Goal: Task Accomplishment & Management: Complete application form

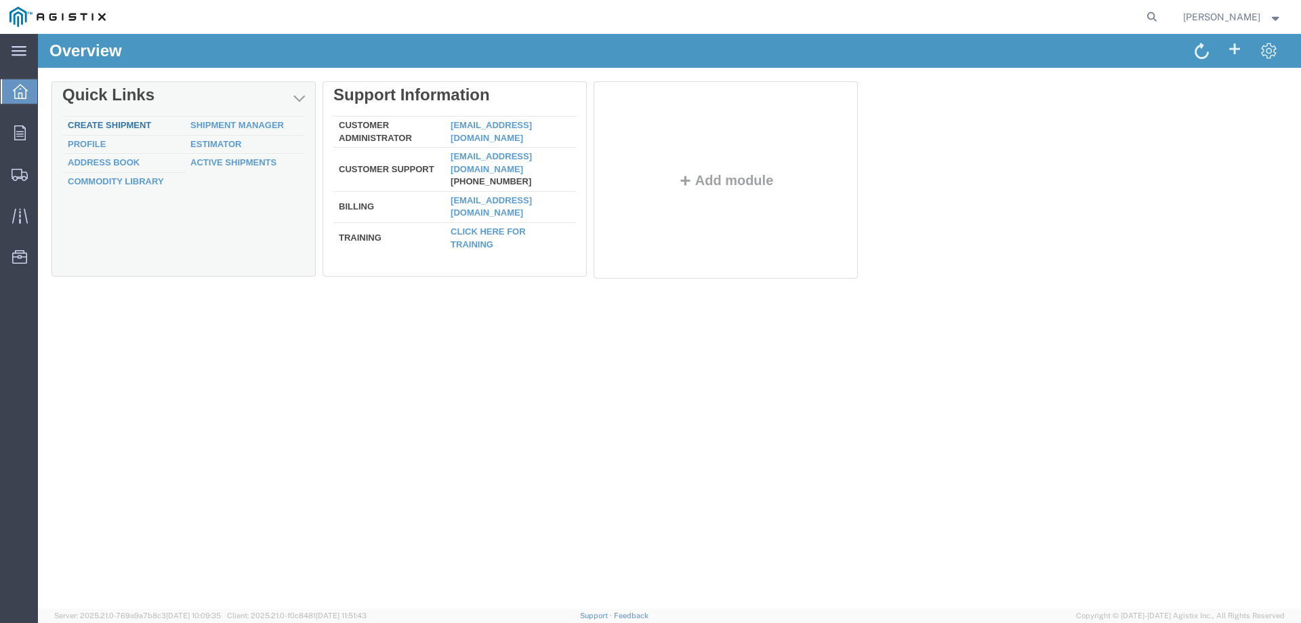
click at [128, 121] on link "Create Shipment" at bounding box center [109, 125] width 83 height 10
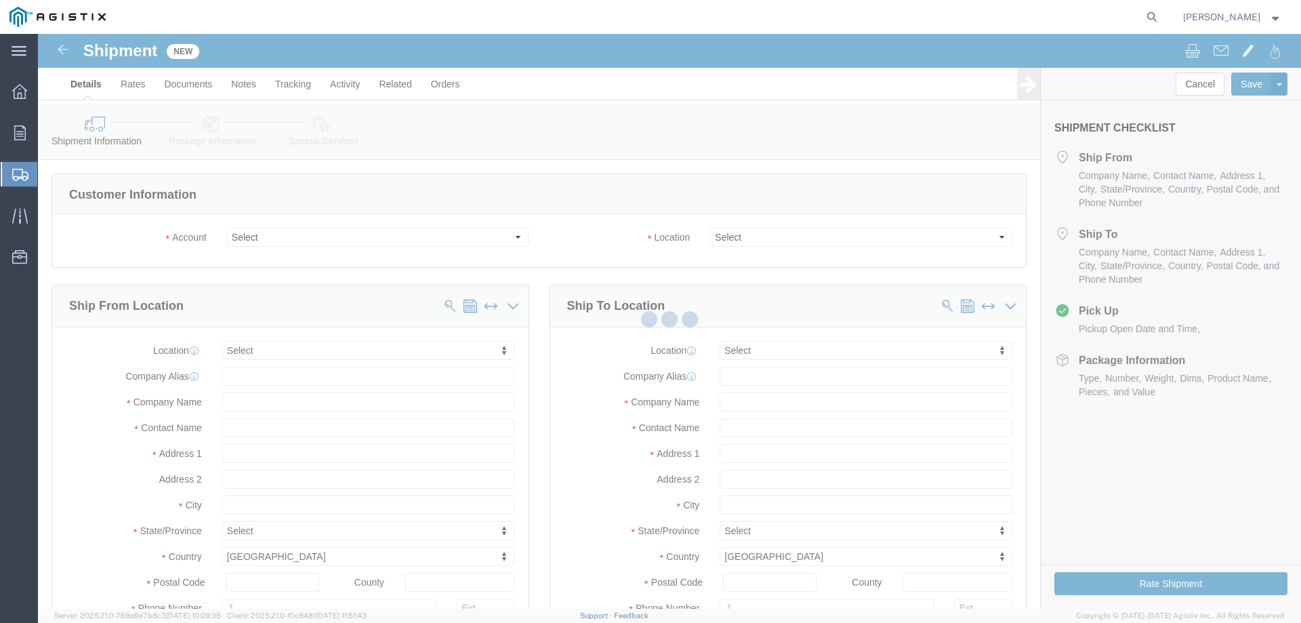
select select
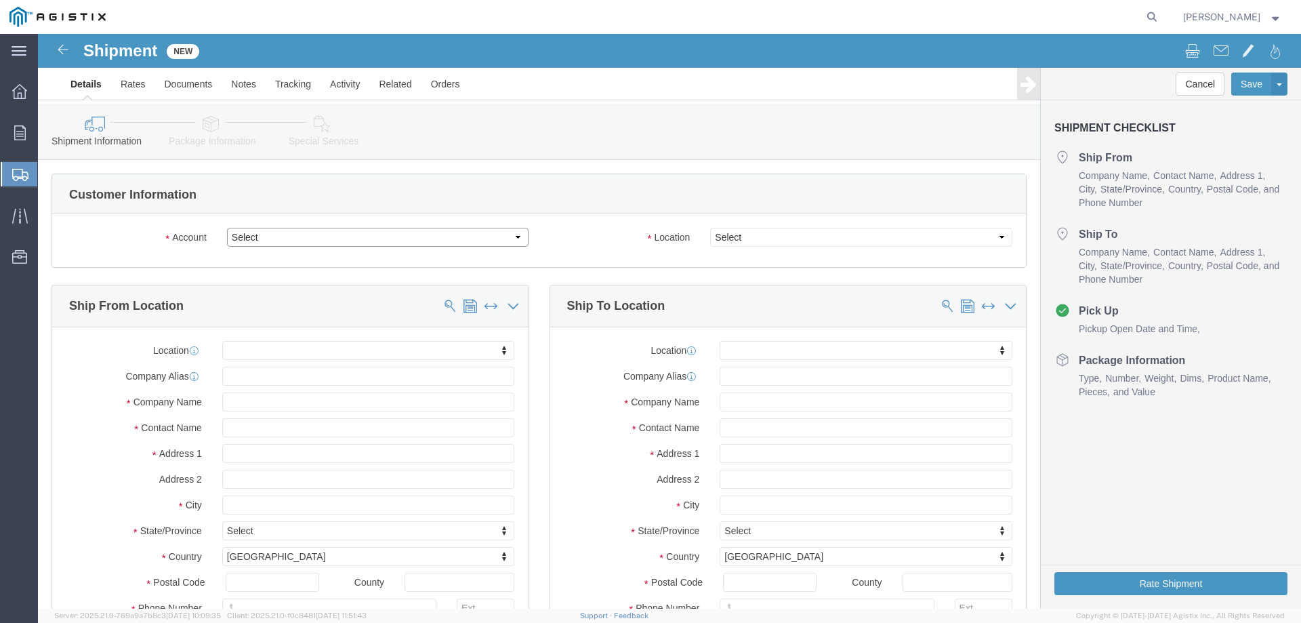
click select "Select PG&E Southern States LLC"
select select "9596"
click select "Select PG&E Southern States LLC"
select select "PURCHORD"
select select
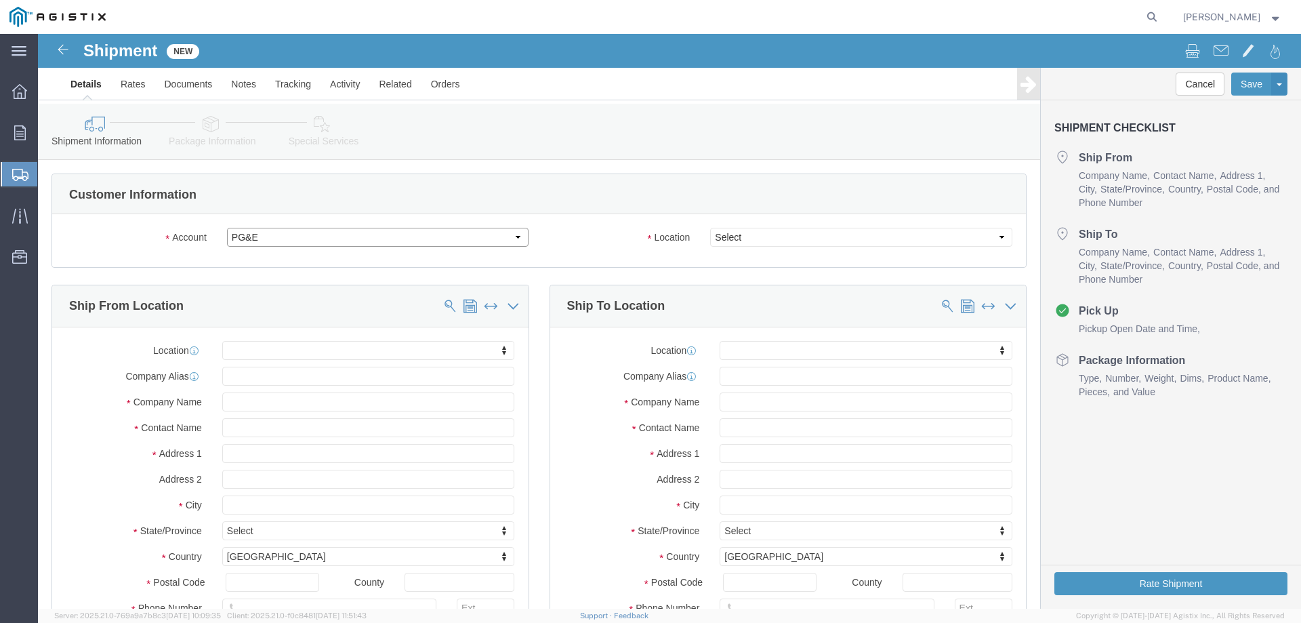
select select
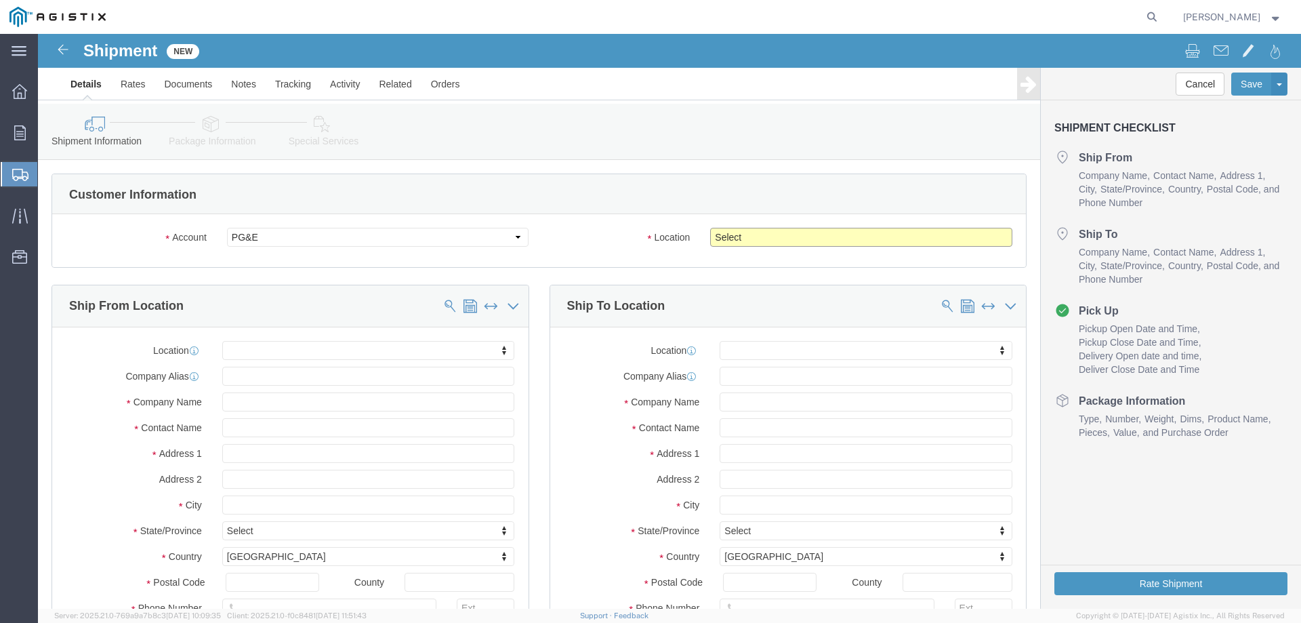
click select "Select All Others Fremont DC Fresno DC Wheatland DC"
select select "19740"
click select "Select All Others Fremont DC Fresno DC Wheatland DC"
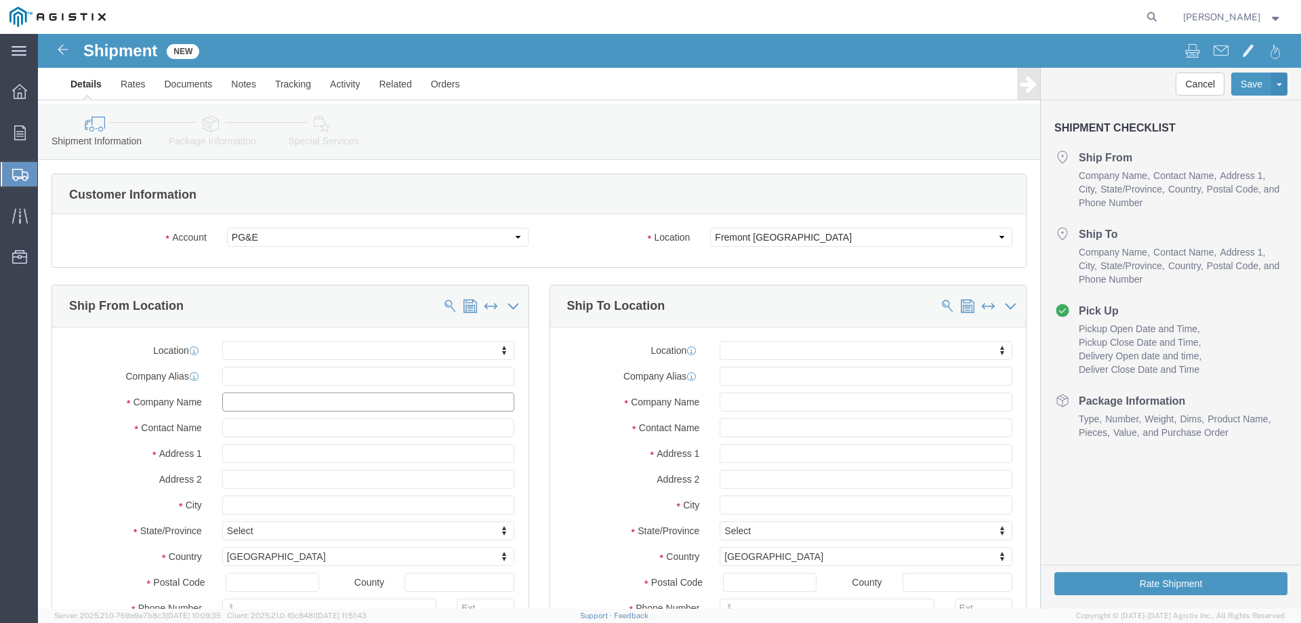
click input "text"
type input "S"
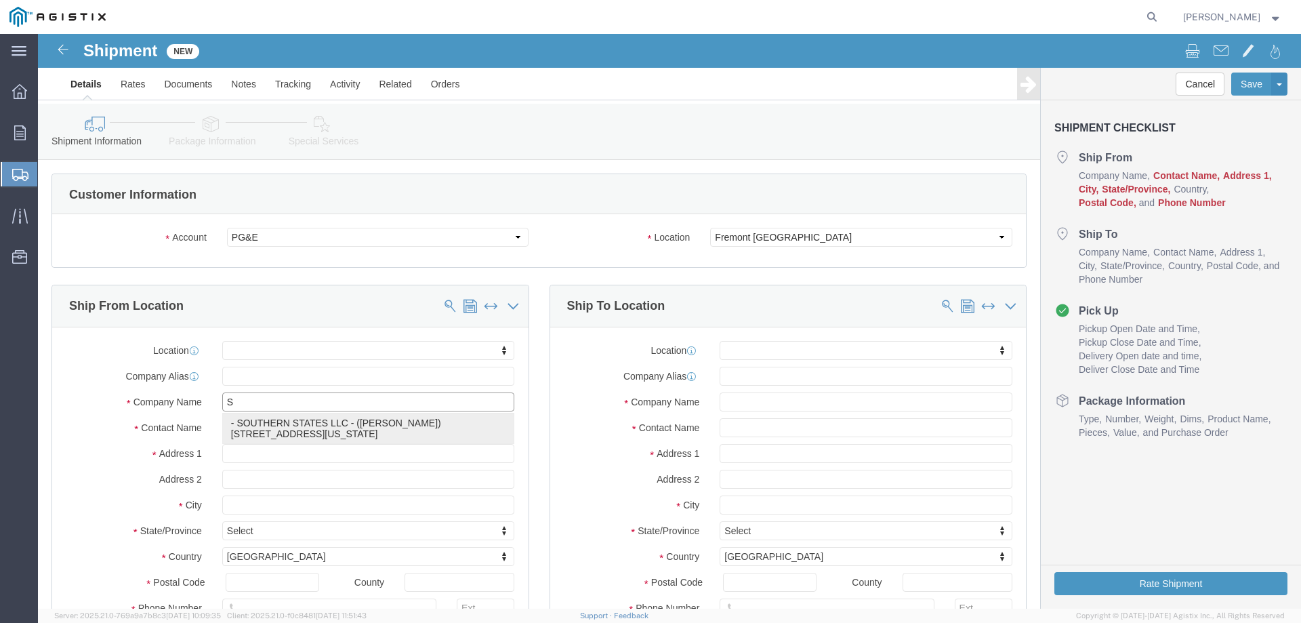
click p "- SOUTHERN STATES LLC - (CASEY GRIGLEY) 30 GEORGIA AVE, HAMPTON, GA 30228, US"
select select
type input "SOUTHERN STATES LLC"
type input "CASEY GRIGLEY"
type input "30 GEORGIA AVE"
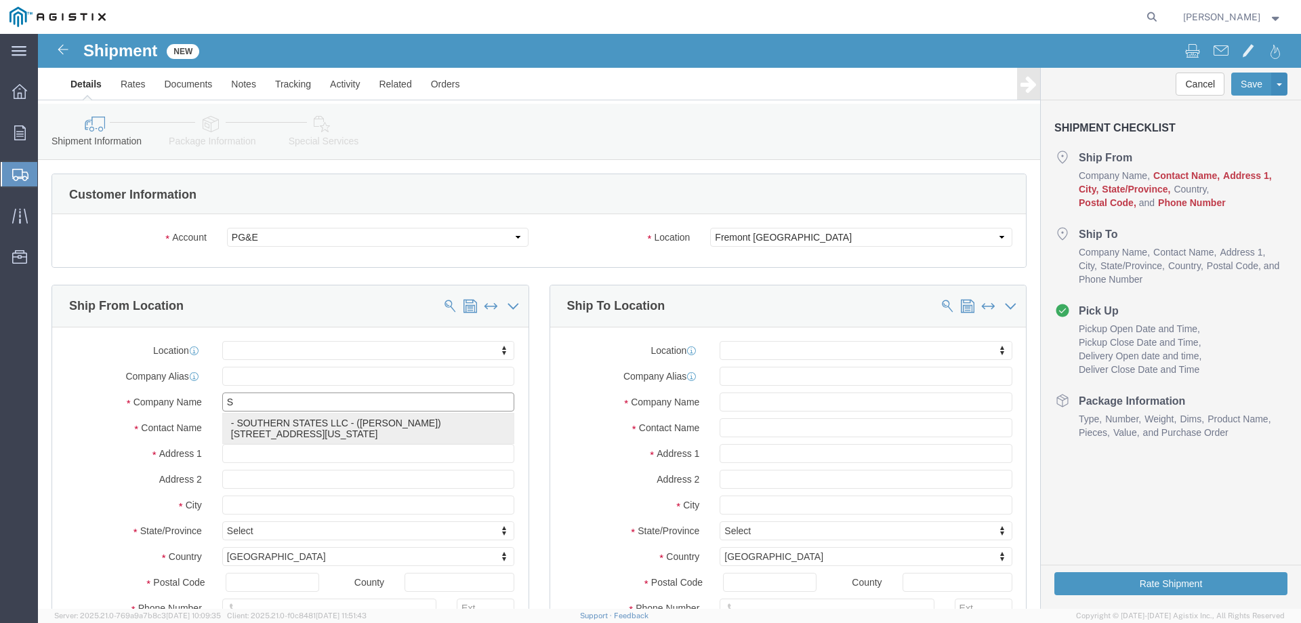
type input "HAMPTON"
type input "30228"
type input "770-946-4562"
type input "c.grigley@southernstatesllc.com"
checkbox input "true"
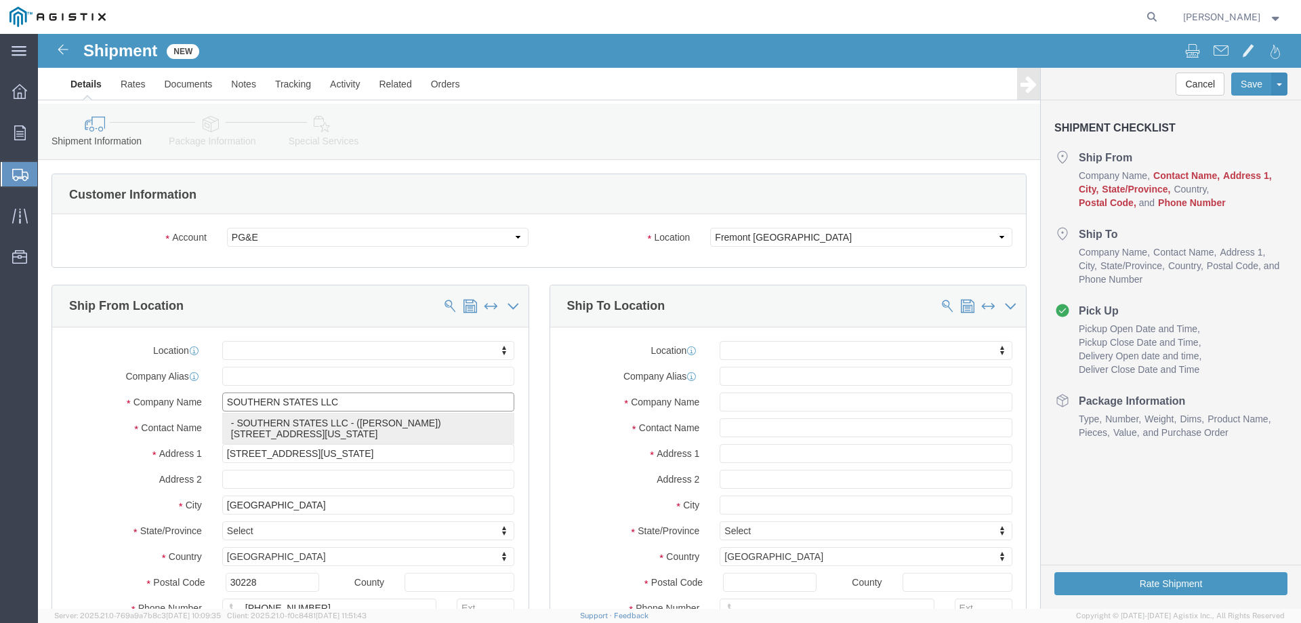
select select "GA"
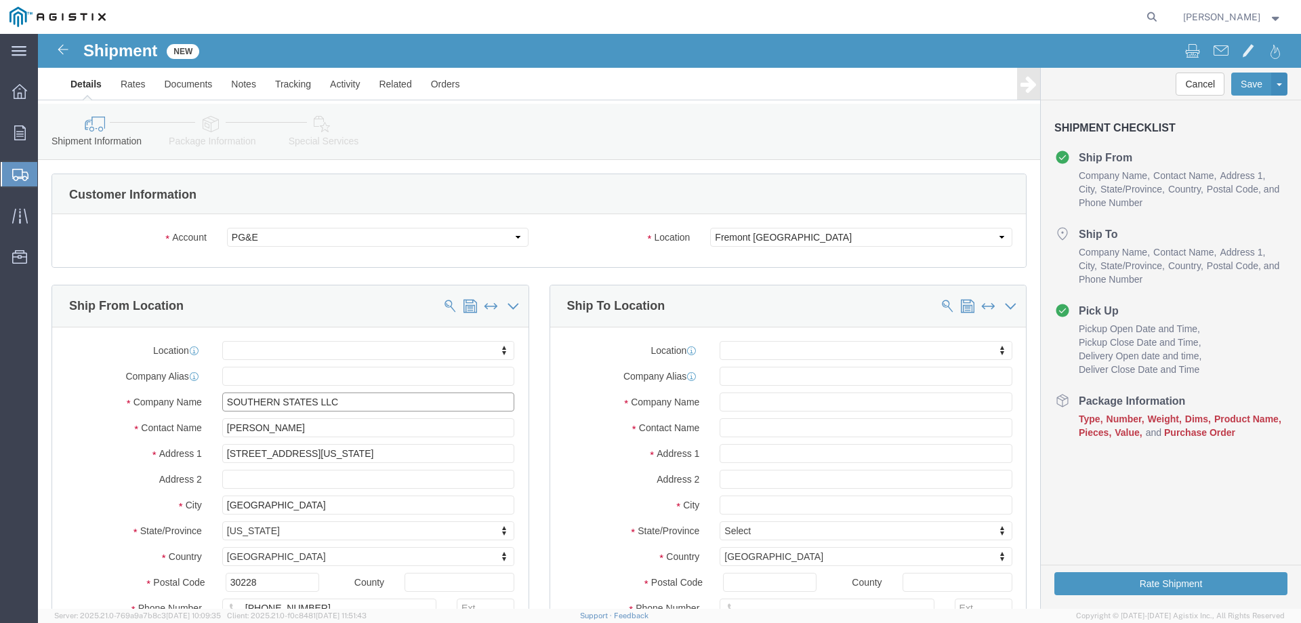
type input "SOUTHERN STATES LLC"
drag, startPoint x: 274, startPoint y: 391, endPoint x: 168, endPoint y: 394, distance: 105.8
click div "Contact Name CASEY GRIGLEY"
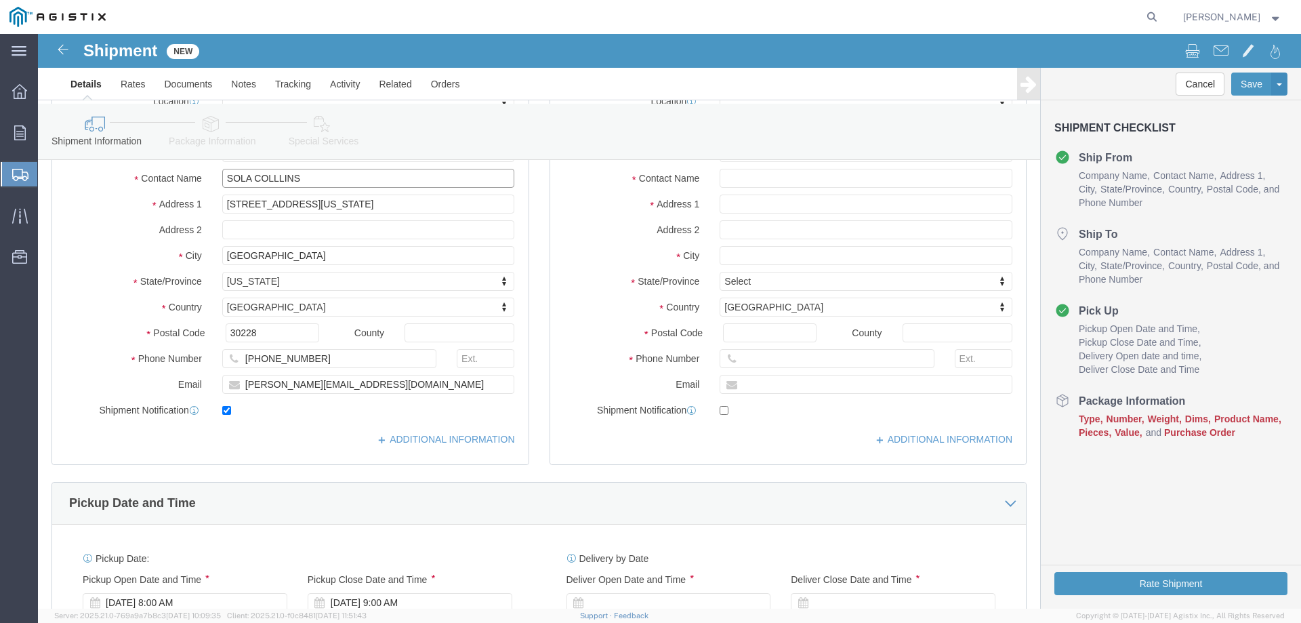
scroll to position [271, 0]
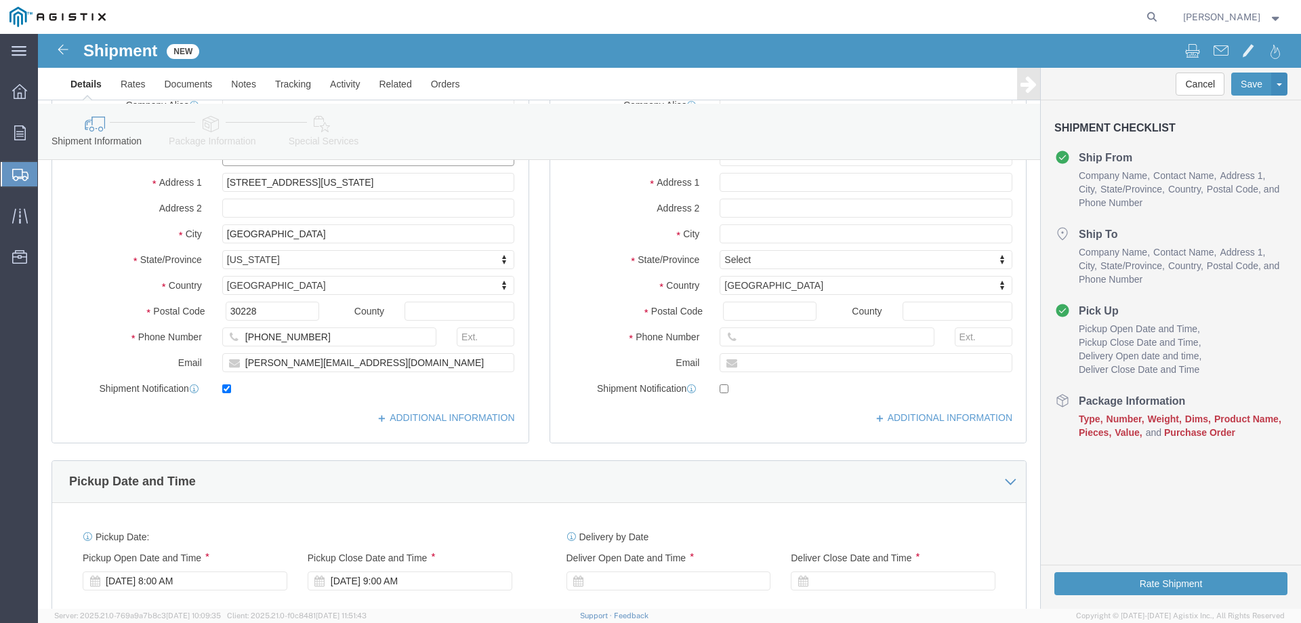
type input "SOLA COLLLINS"
drag, startPoint x: 348, startPoint y: 331, endPoint x: 206, endPoint y: 331, distance: 142.3
click input "c.grigley@southernstatesllc.com"
type input "S.COLLINS@SOUTHERNSTATESLLC.COM"
click div "Location My Profile Location (OBSOLETE) BURNEY SC - GC TRAILER (OBSOLETE) BURNE…"
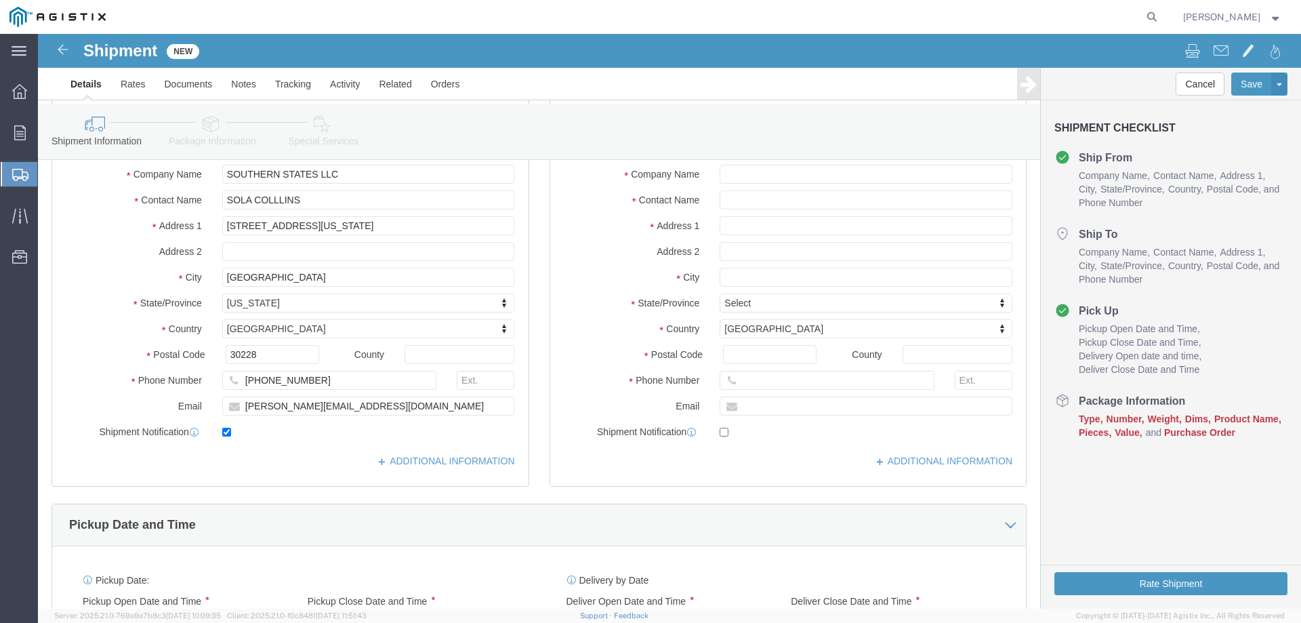
scroll to position [136, 0]
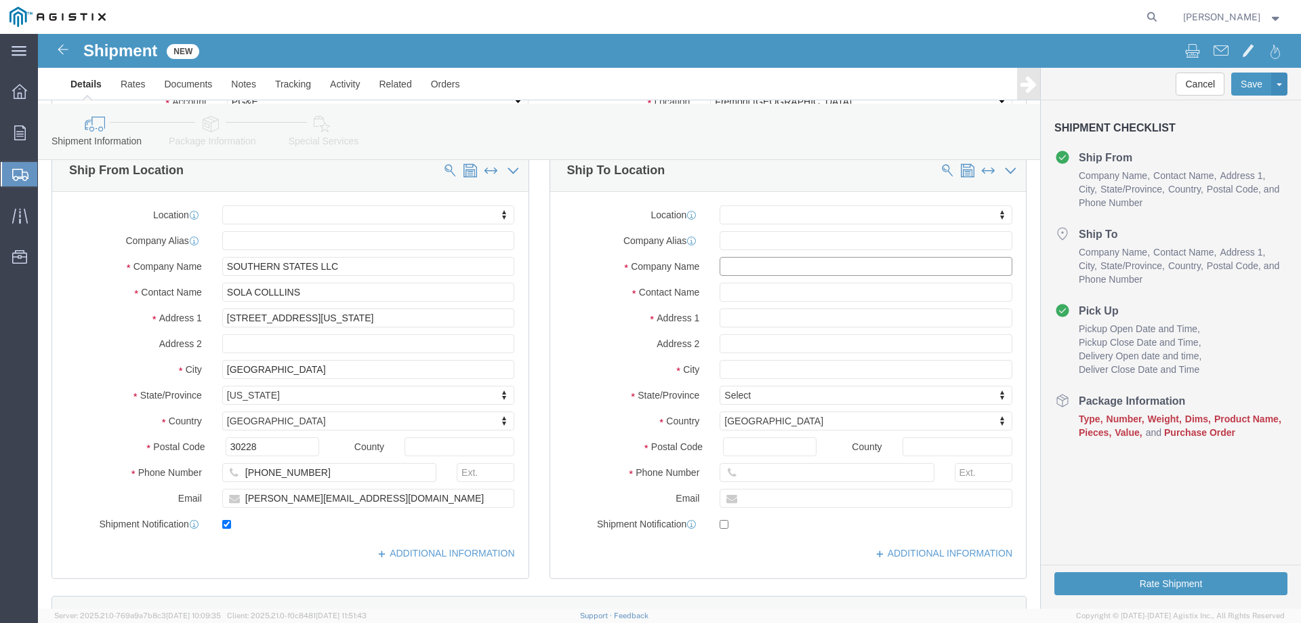
click input "text"
paste input "PACIFIC GAS & ELECTRIC CO"
type input "PACIFIC GAS & ELECTRIC CO"
click input "text"
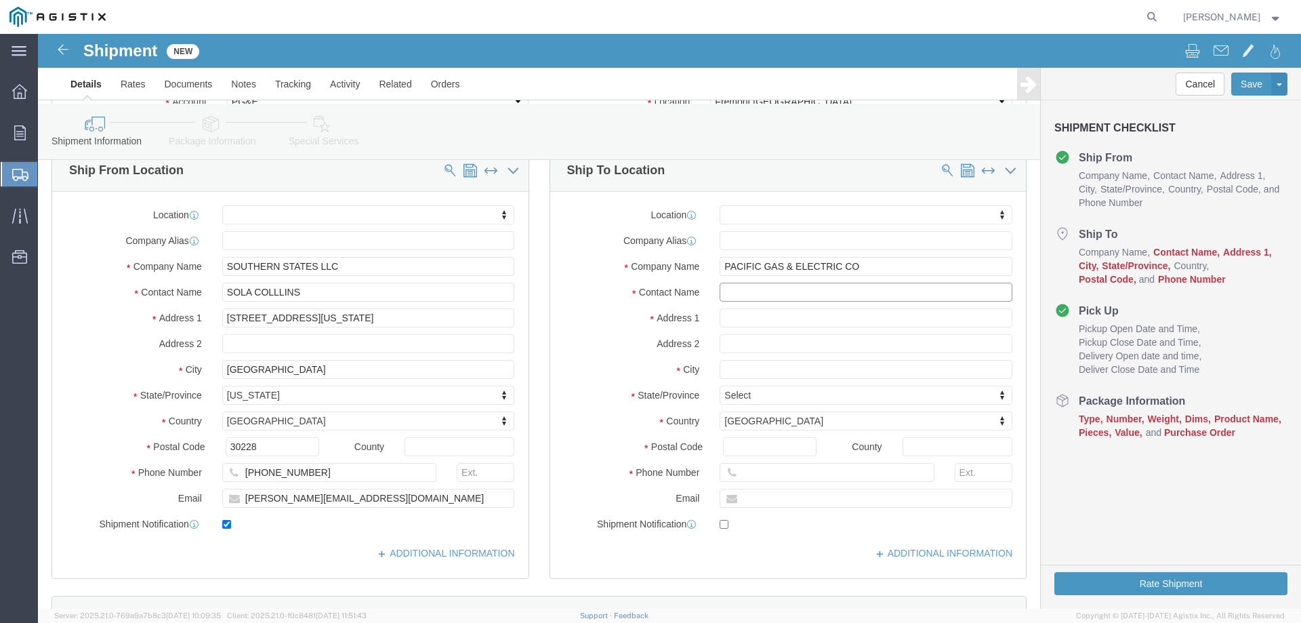
paste input "David Maxon"
type input "David Maxon"
drag, startPoint x: 716, startPoint y: 419, endPoint x: 573, endPoint y: 314, distance: 176.9
click label "Address 2"
click input "text"
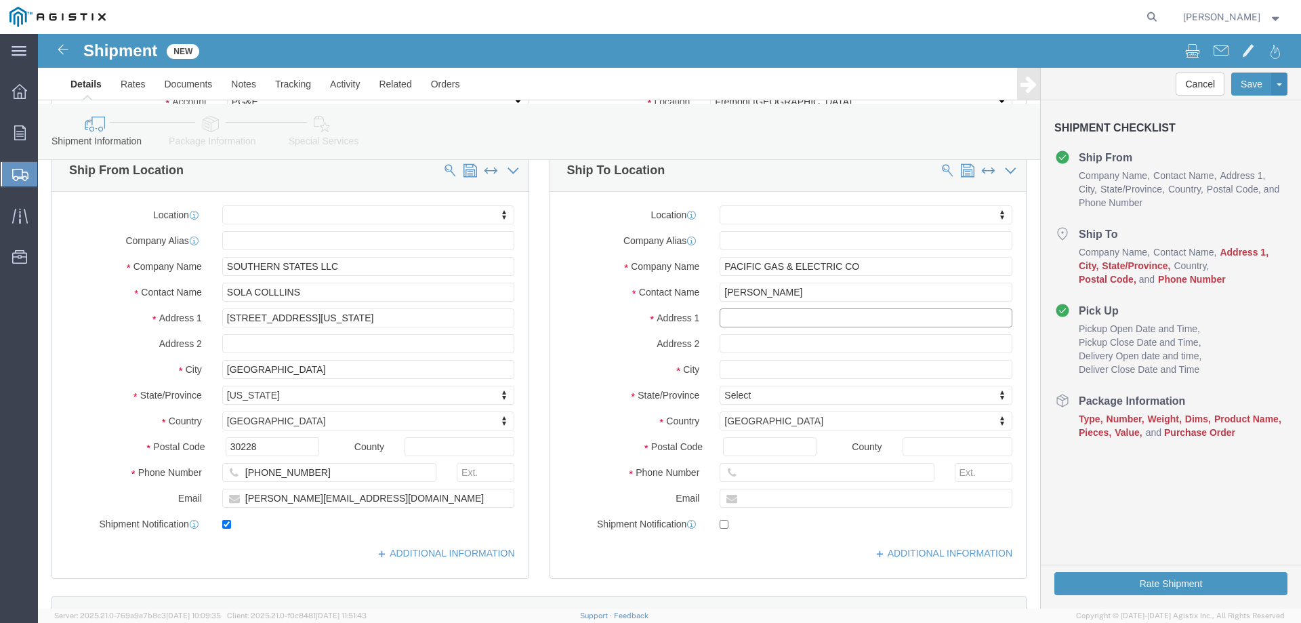
paste input "5221 QUINN ROAD"
type input "5221 QUINN ROAD"
select select
click input "text"
paste input "VACAVILLE"
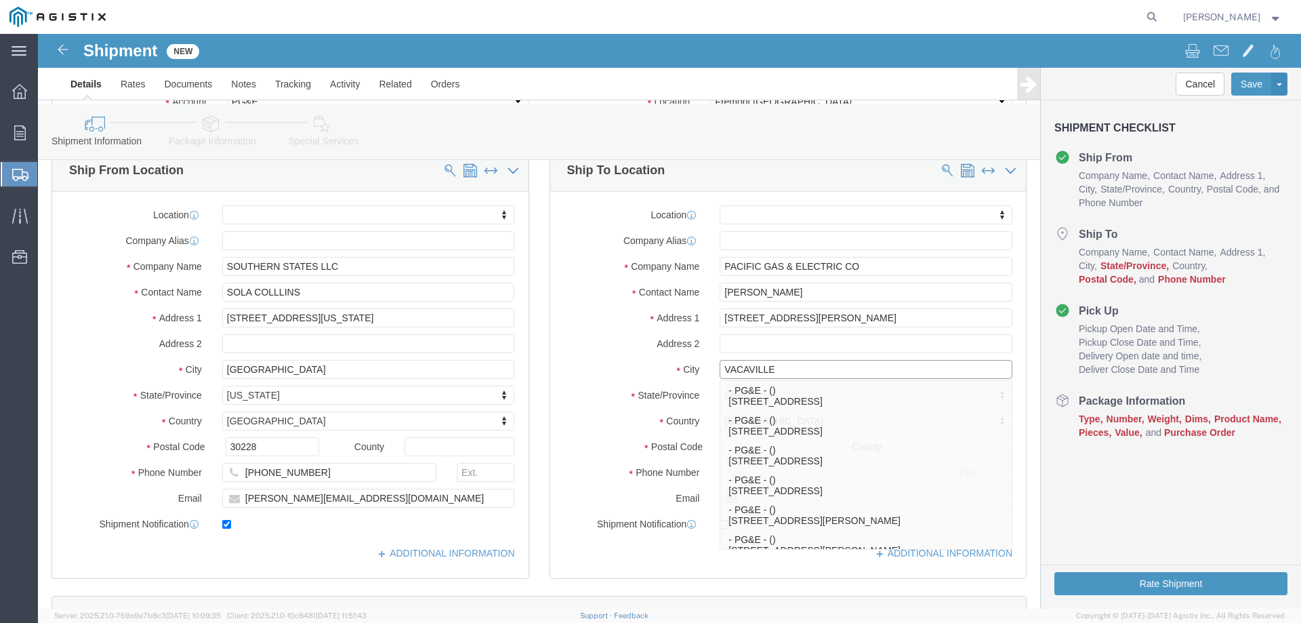
type input "VACAVILLE"
click div "Location My Profile Location (OBSOLETE) BURNEY SC - GC TRAILER (OBSOLETE) BURNE…"
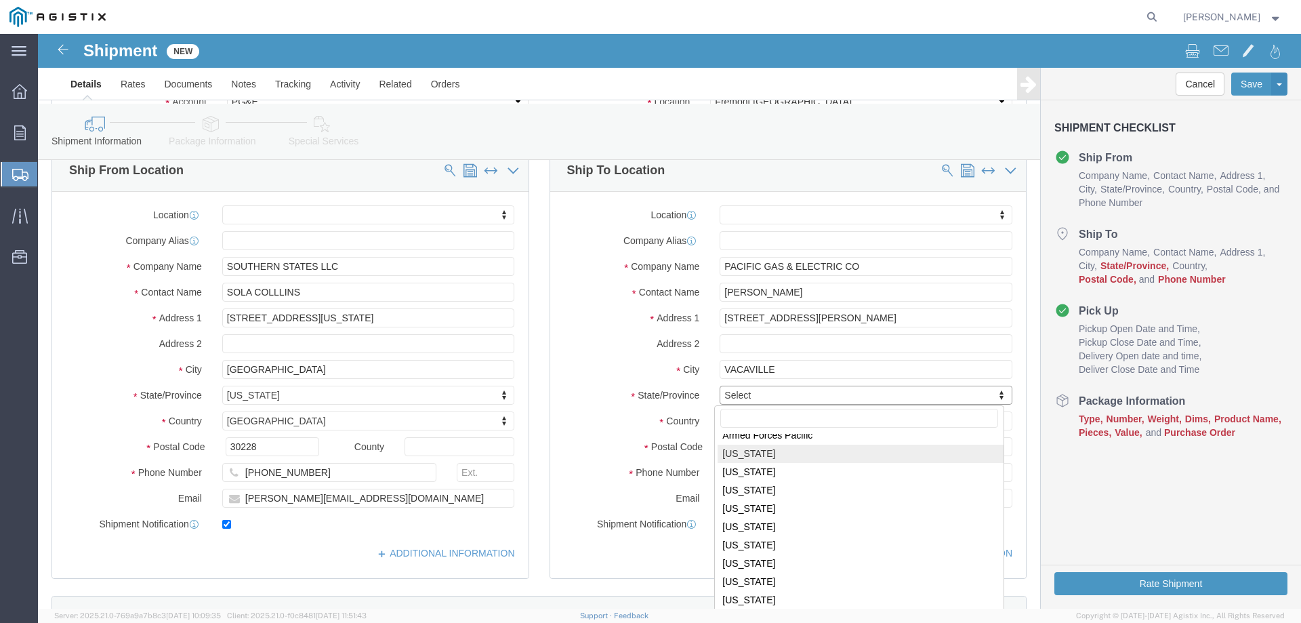
select select
select select "CA"
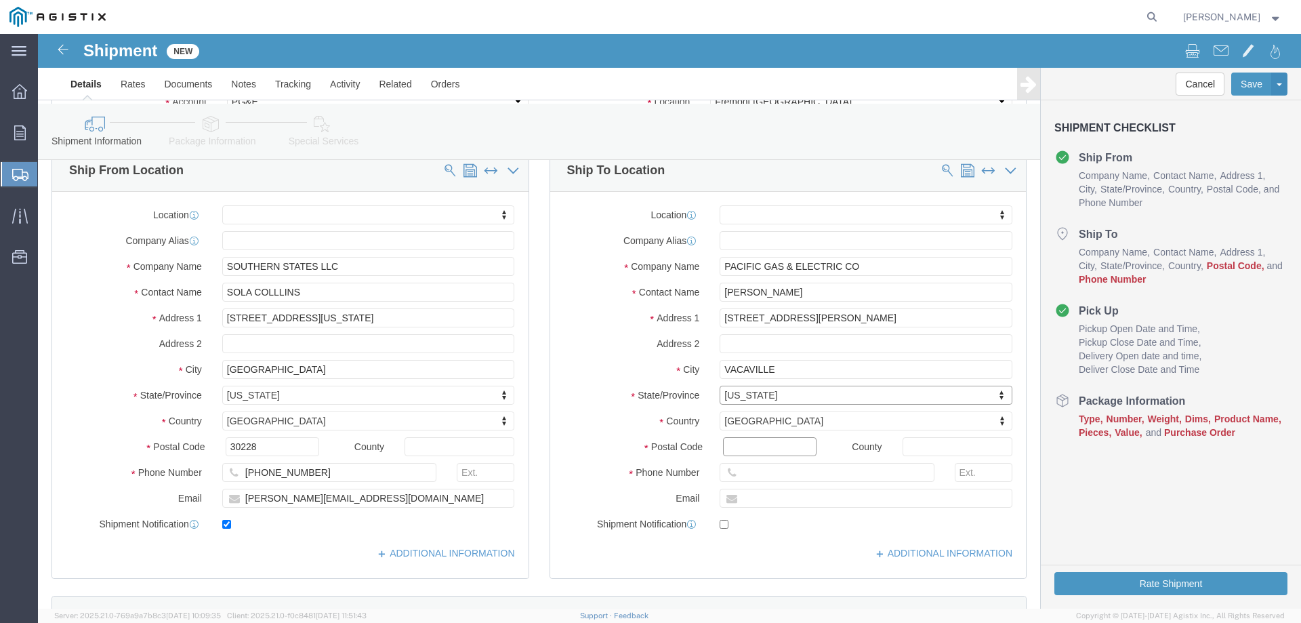
click input "Postal Code"
paste input "95688"
type input "95688"
select select
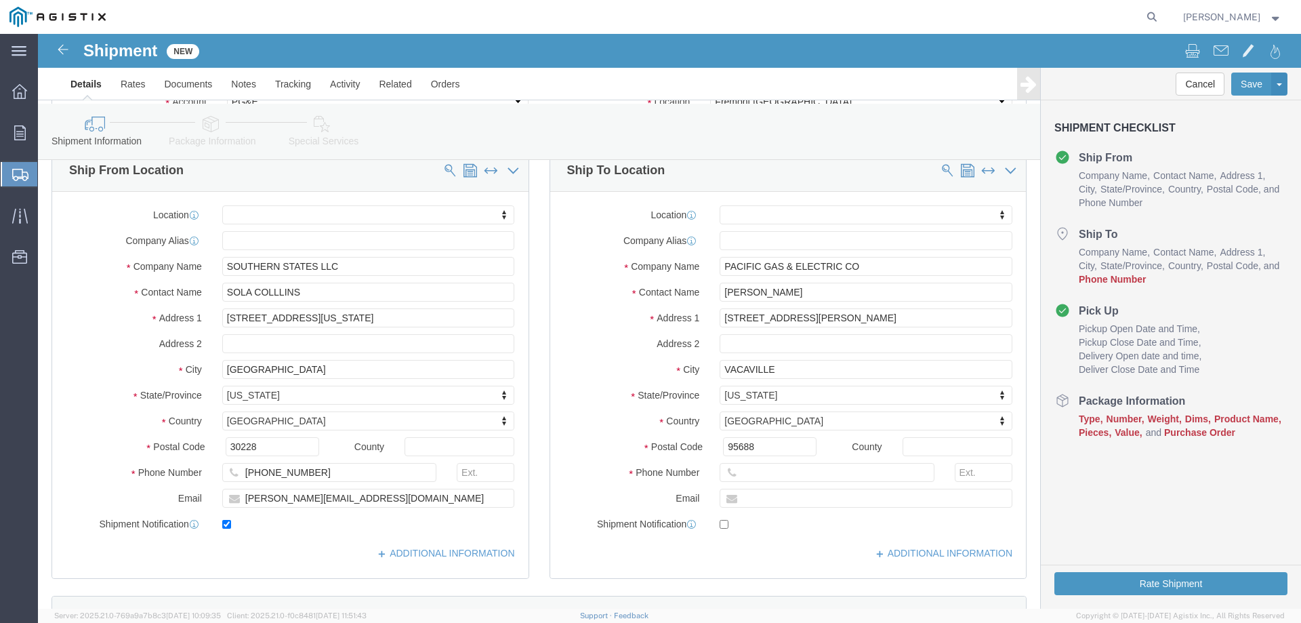
click label "Country"
click input "text"
paste input "707-273-2992"
type input "707-273-2992"
click label "Email"
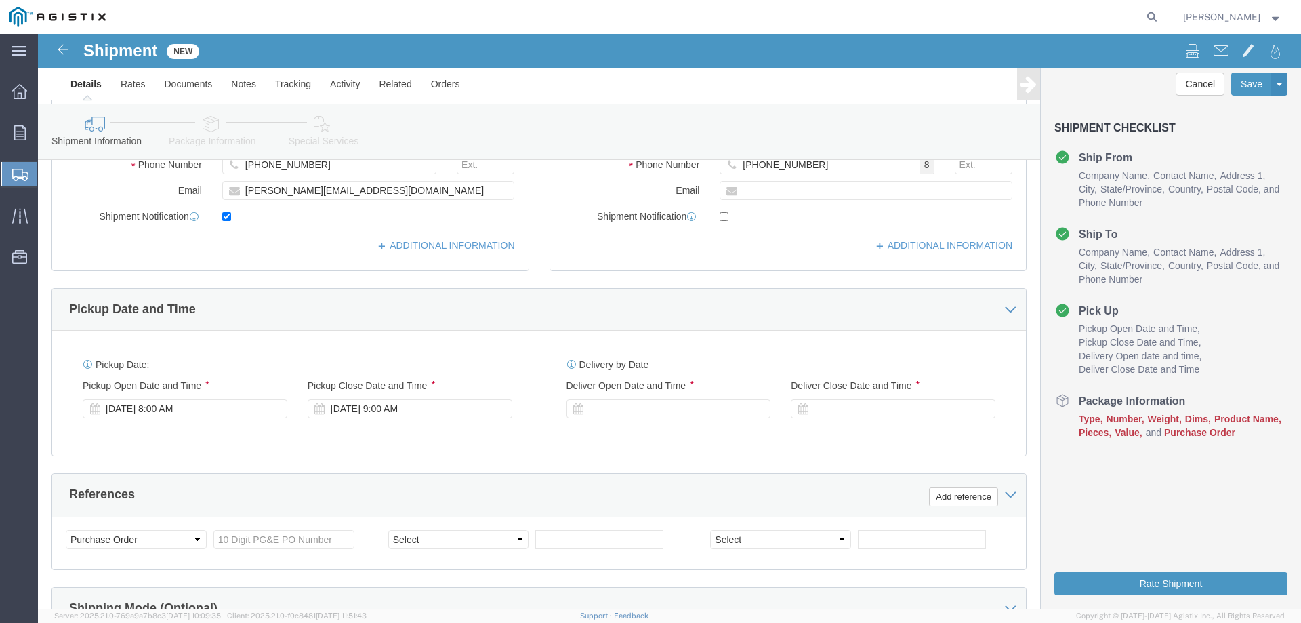
scroll to position [474, 0]
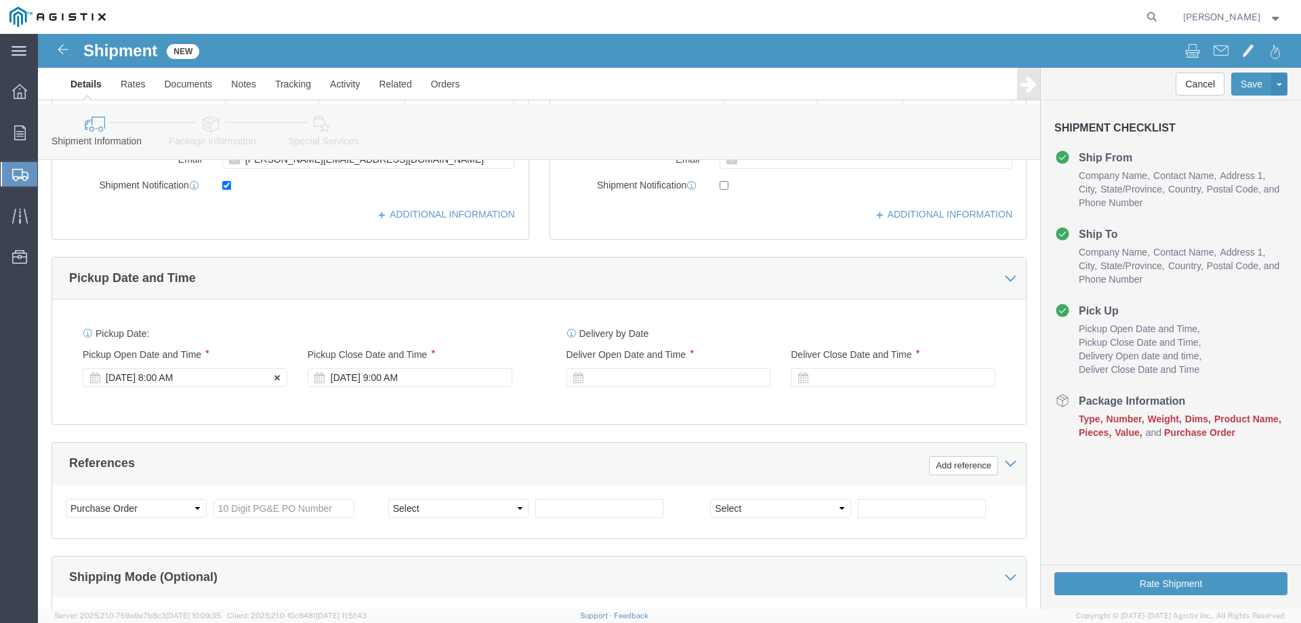
click div "Oct 14 2025 8:00 AM"
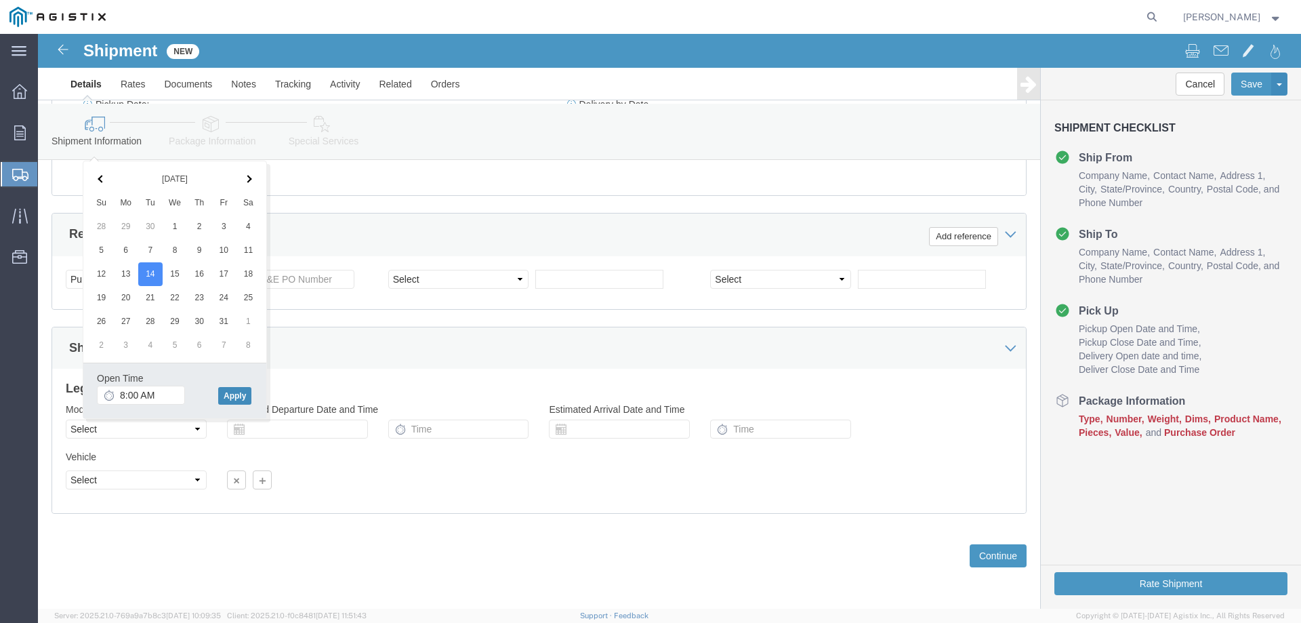
click button "Apply"
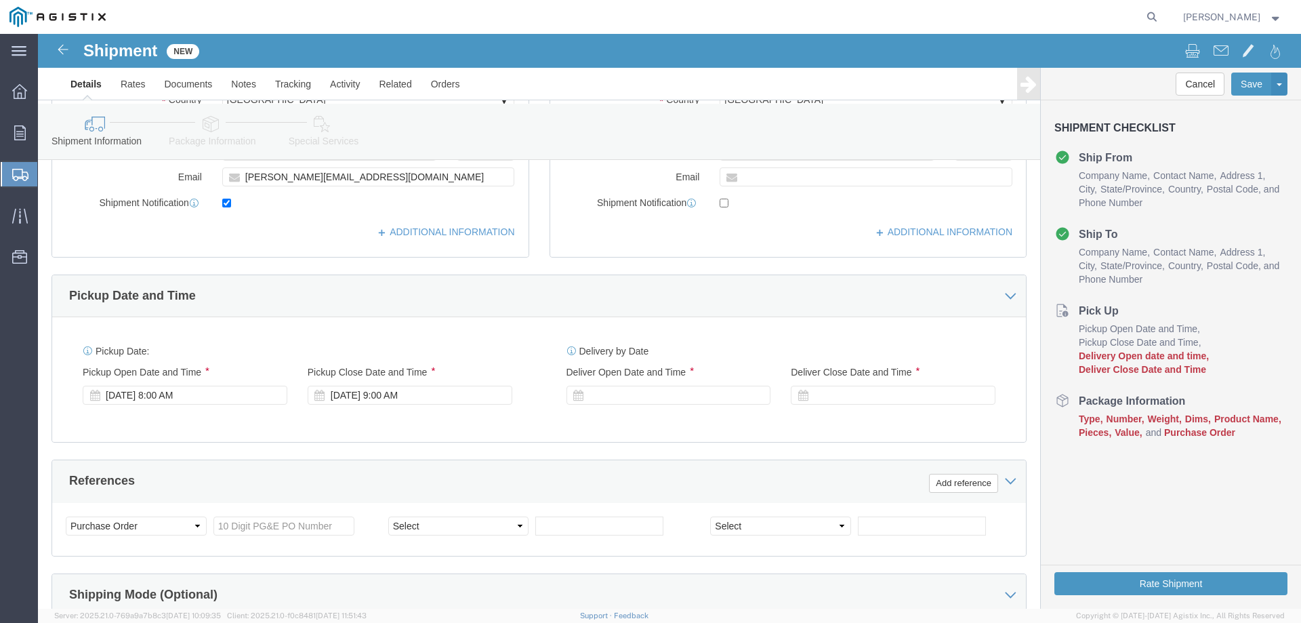
scroll to position [432, 0]
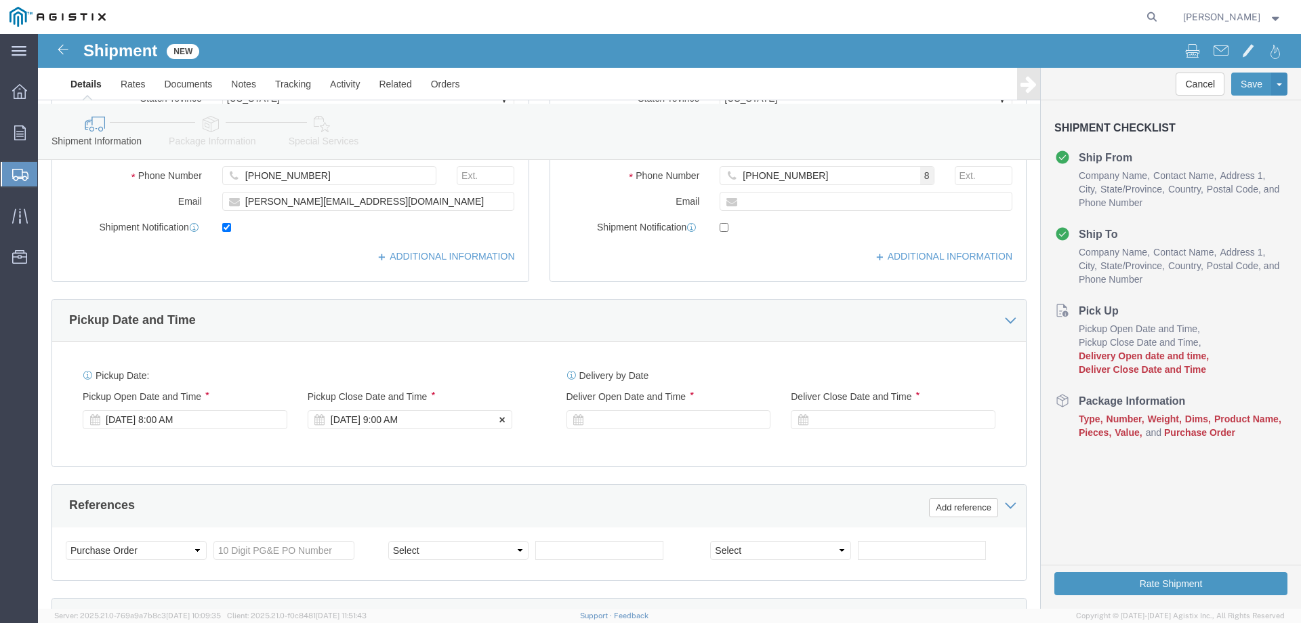
click div "Oct 14 2025 9:00 AM"
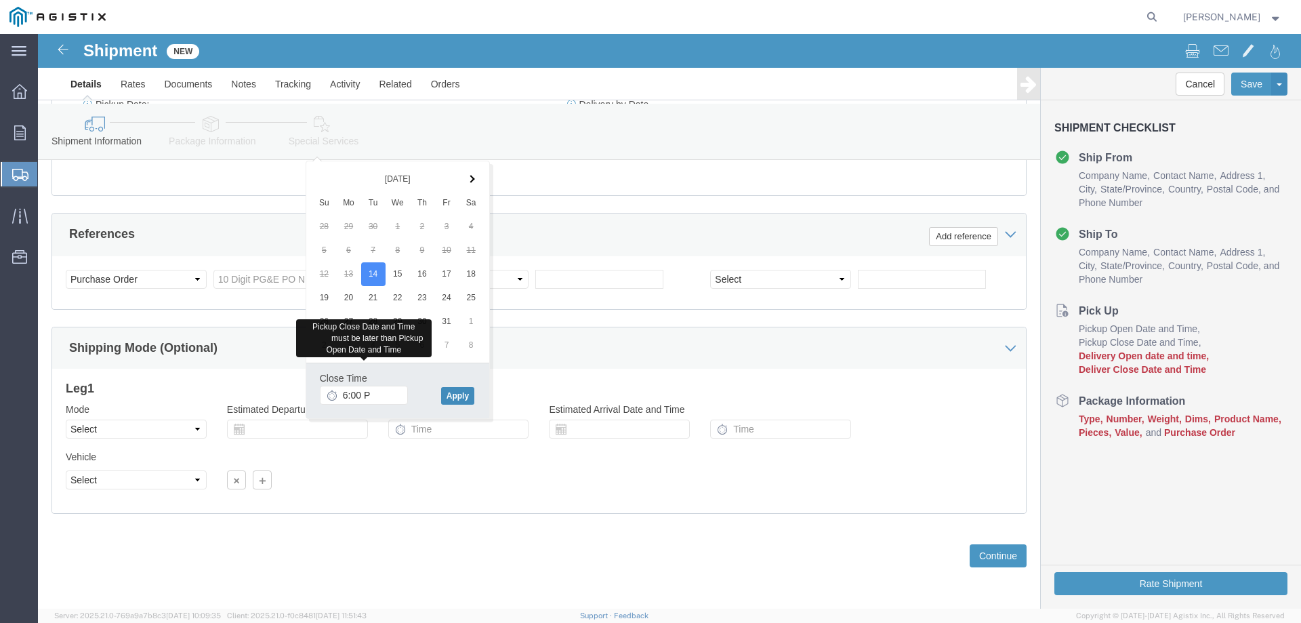
type input "6:00 PM"
click button "Apply"
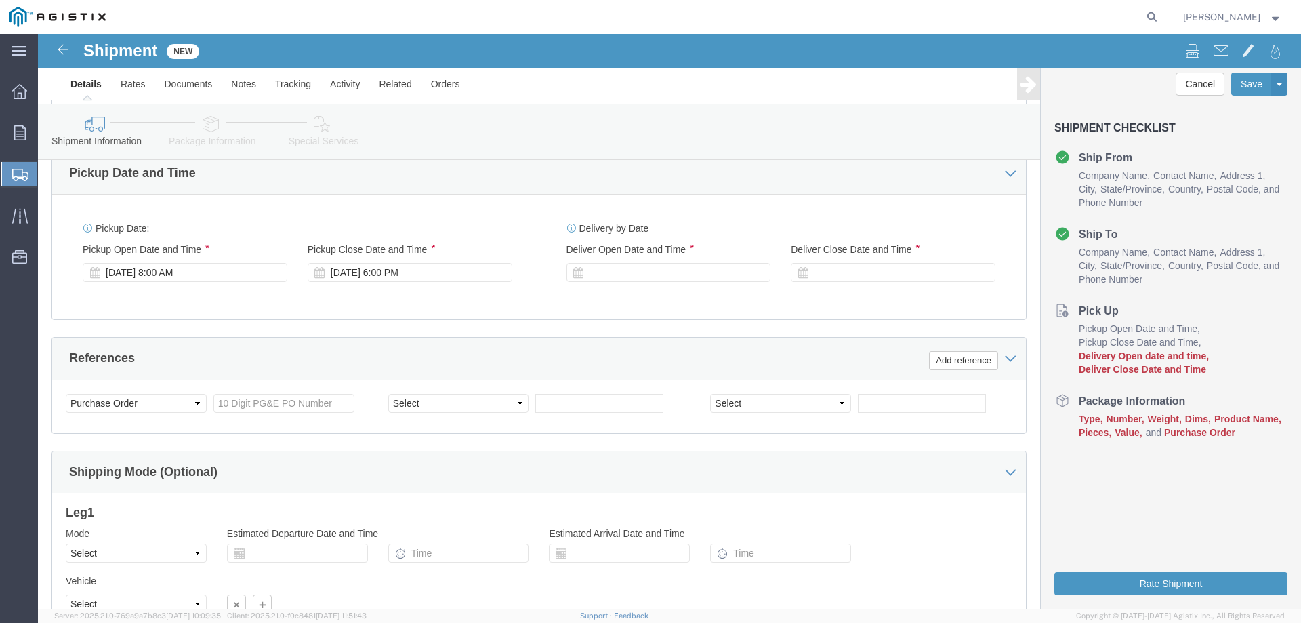
scroll to position [568, 0]
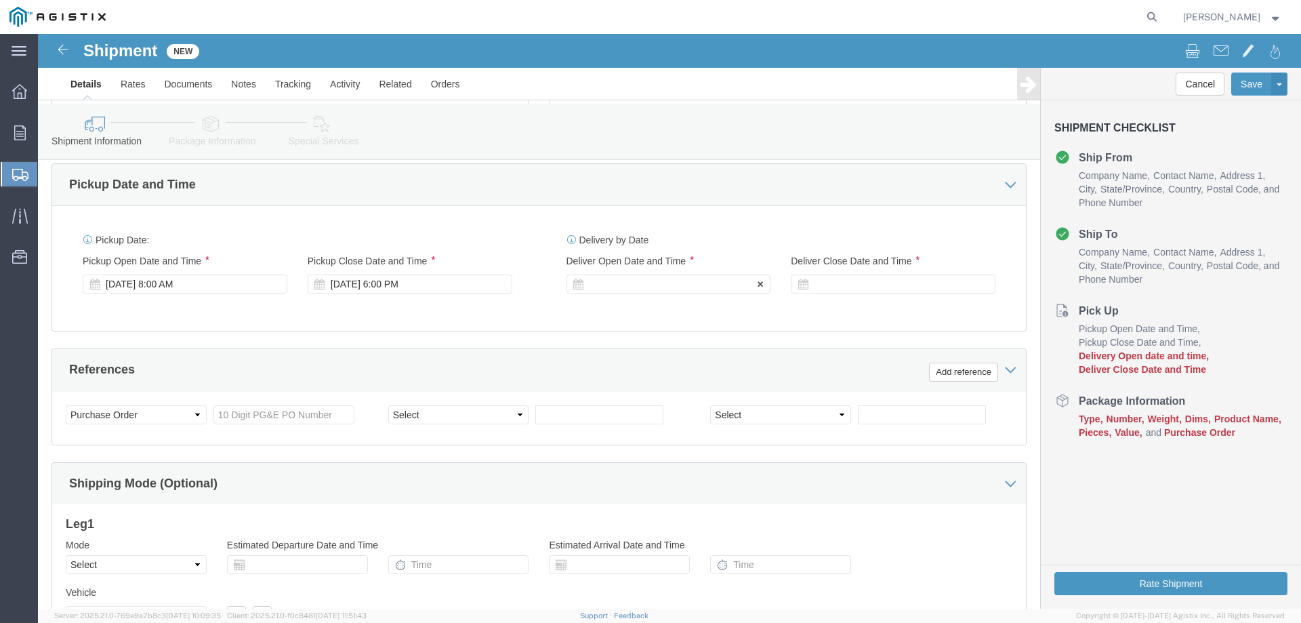
click div
click input "7:00 PM"
type input "8:00 AM"
click button "Apply"
click div
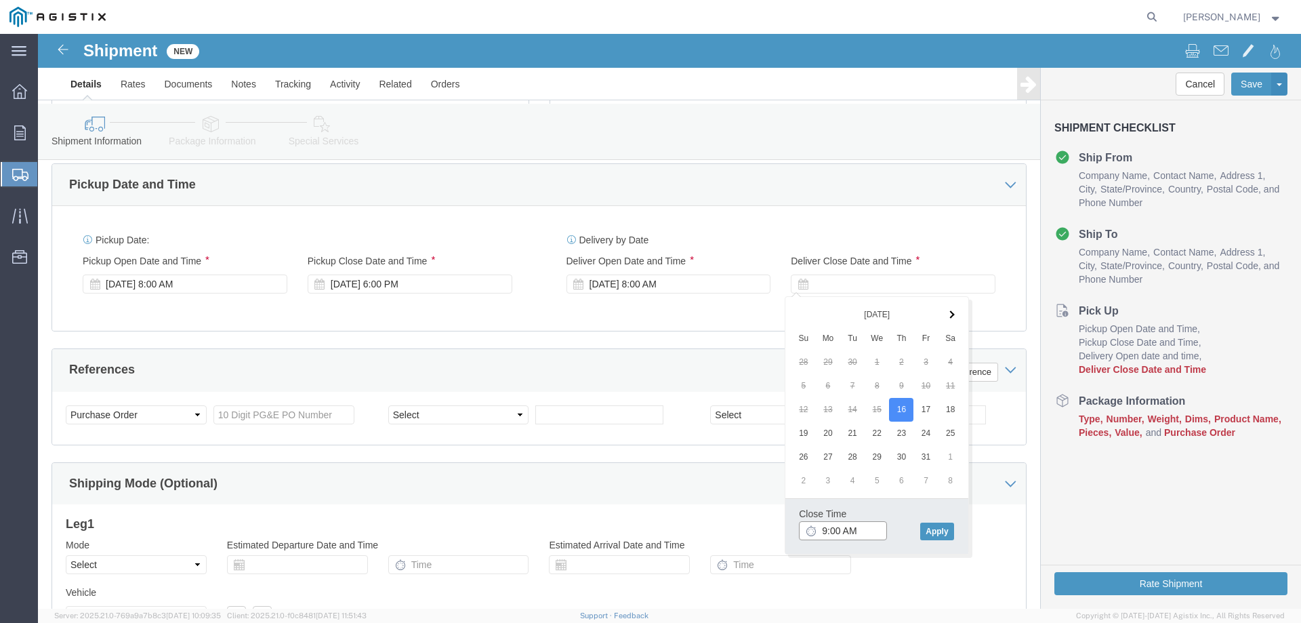
click input "9:00 AM"
type input "5:00 PM"
click button "Apply"
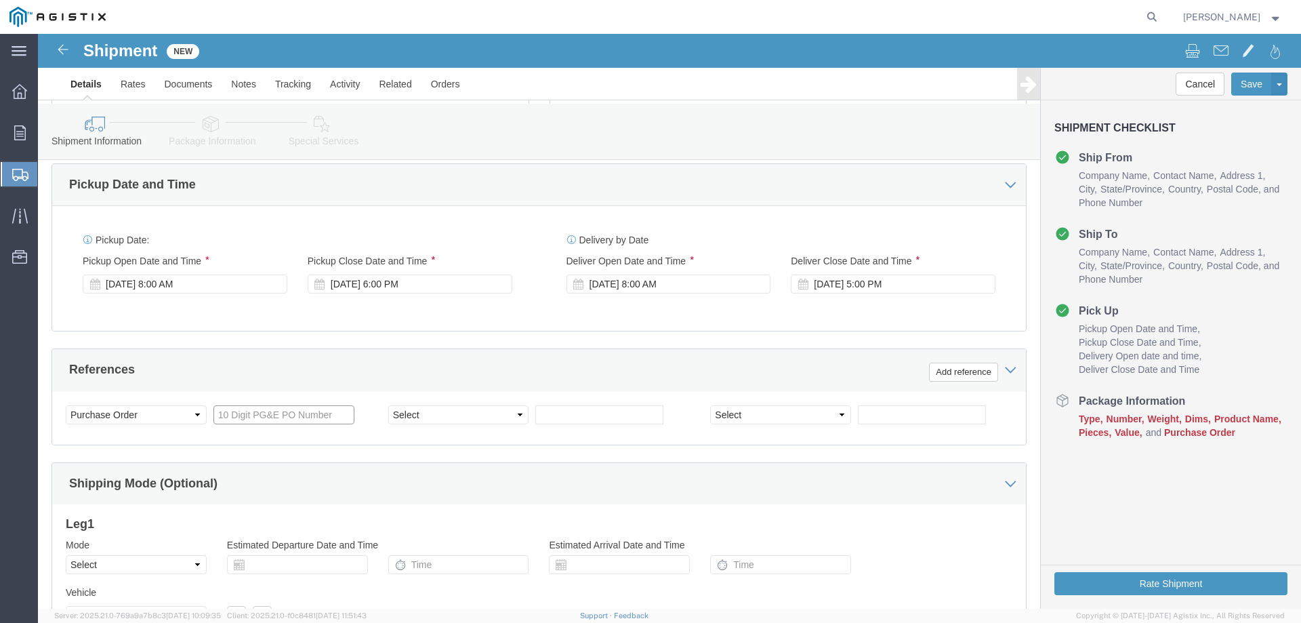
click input "text"
paste input "2701250297"
type input "2701250297"
click select "Select Account Type Activity ID Airline Appointment Number ASN Batch Request # …"
select select "JOBNUM"
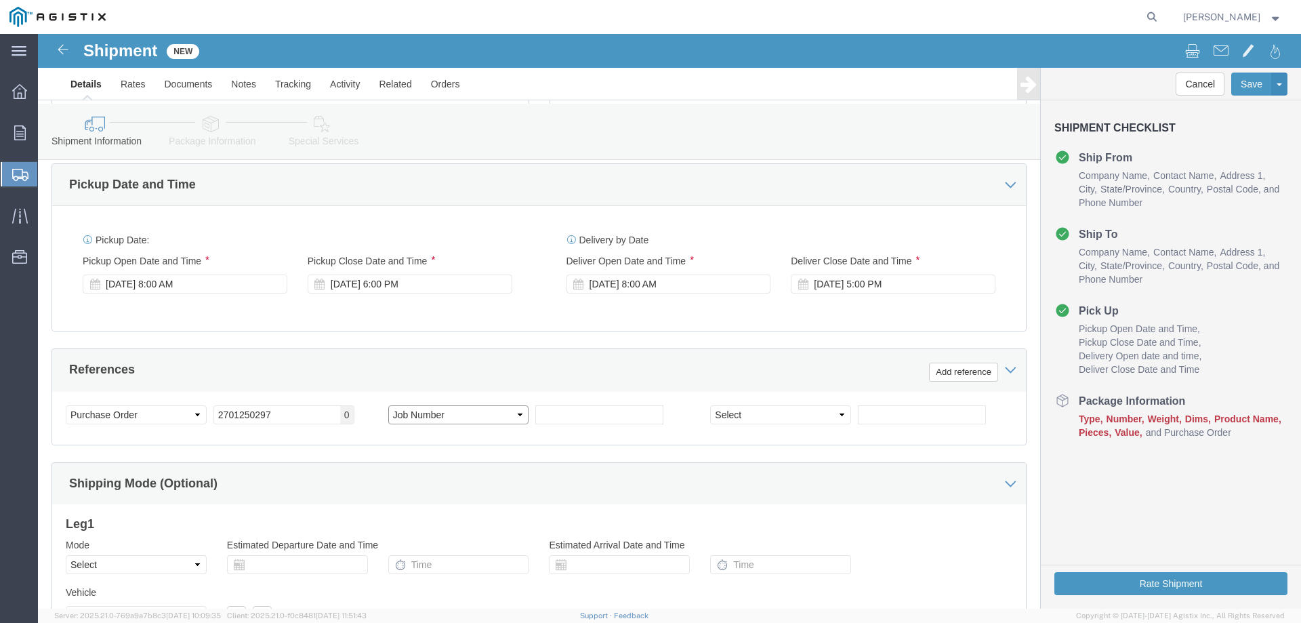
click select "Select Account Type Activity ID Airline Appointment Number ASN Batch Request # …"
click input "text"
type input "819035"
click select "Select Air Less than Truckload Multi-Leg Ocean Freight Rail Small Parcel Truckl…"
select select "SMAL"
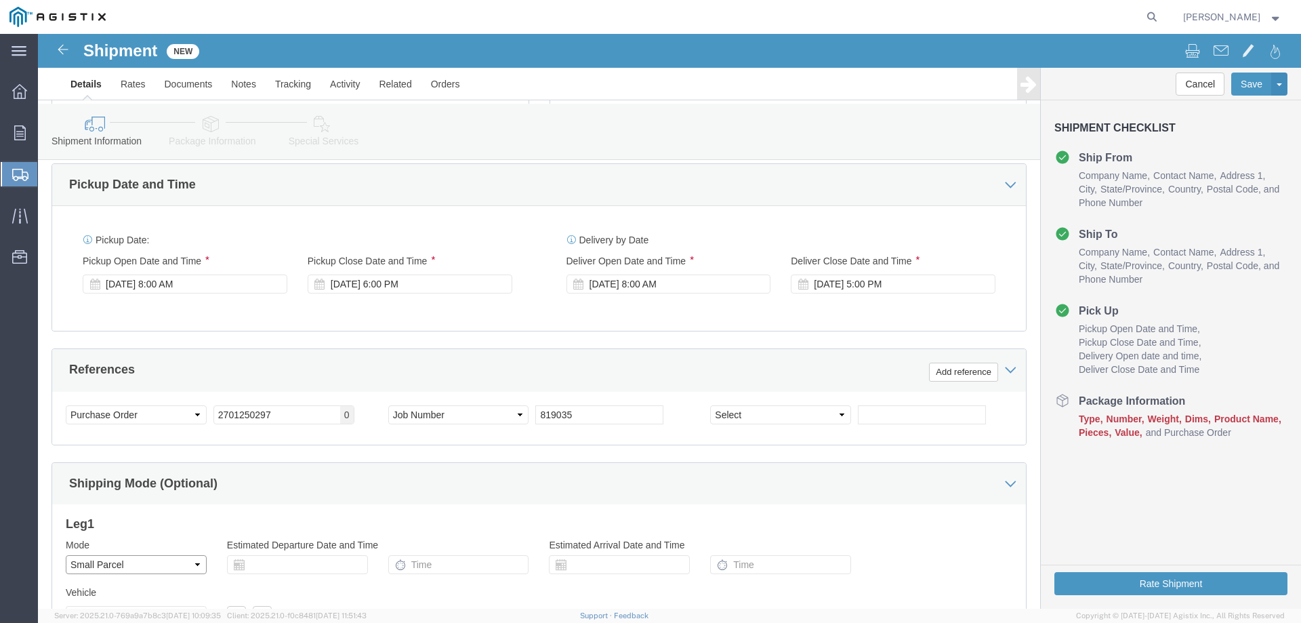
click select "Select Air Less than Truckload Multi-Leg Ocean Freight Rail Small Parcel Truckl…"
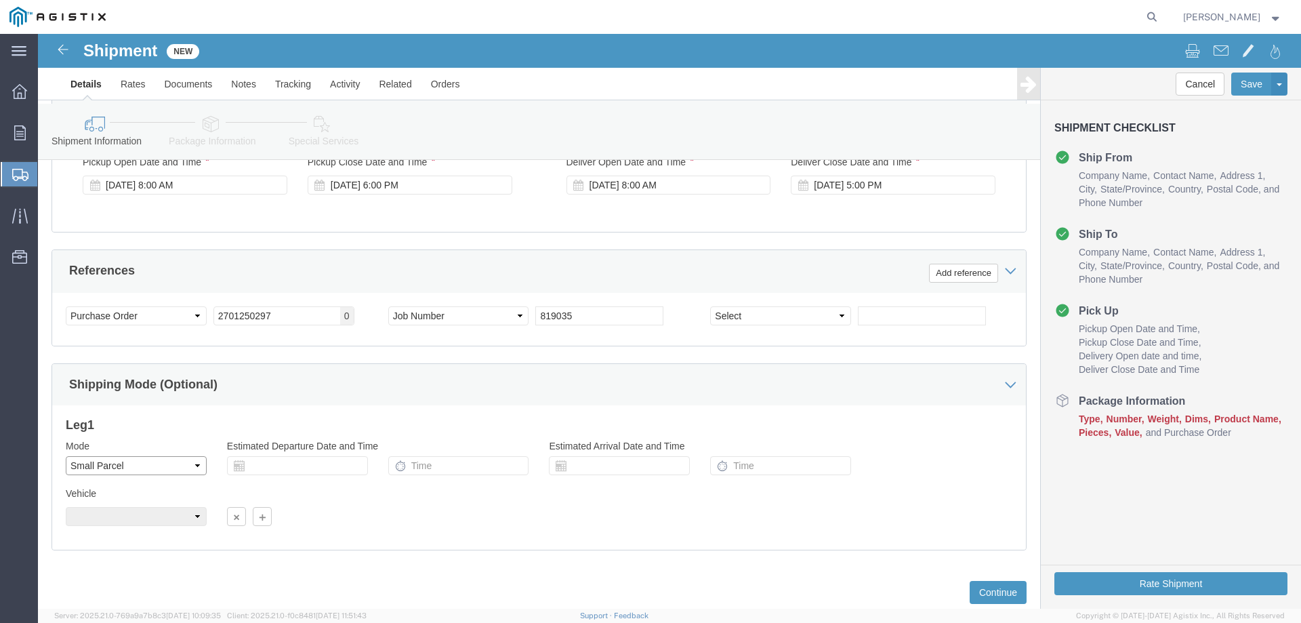
scroll to position [703, 0]
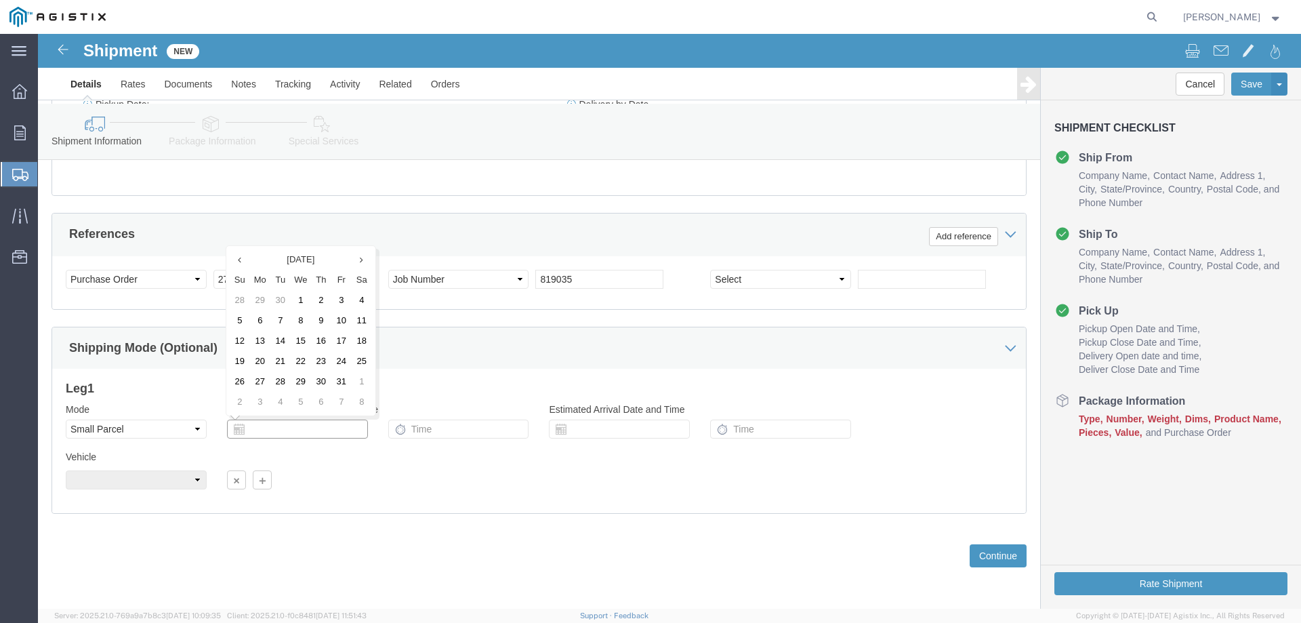
click input "text"
click div
click input "text"
click td "14"
type input "10/14/2025"
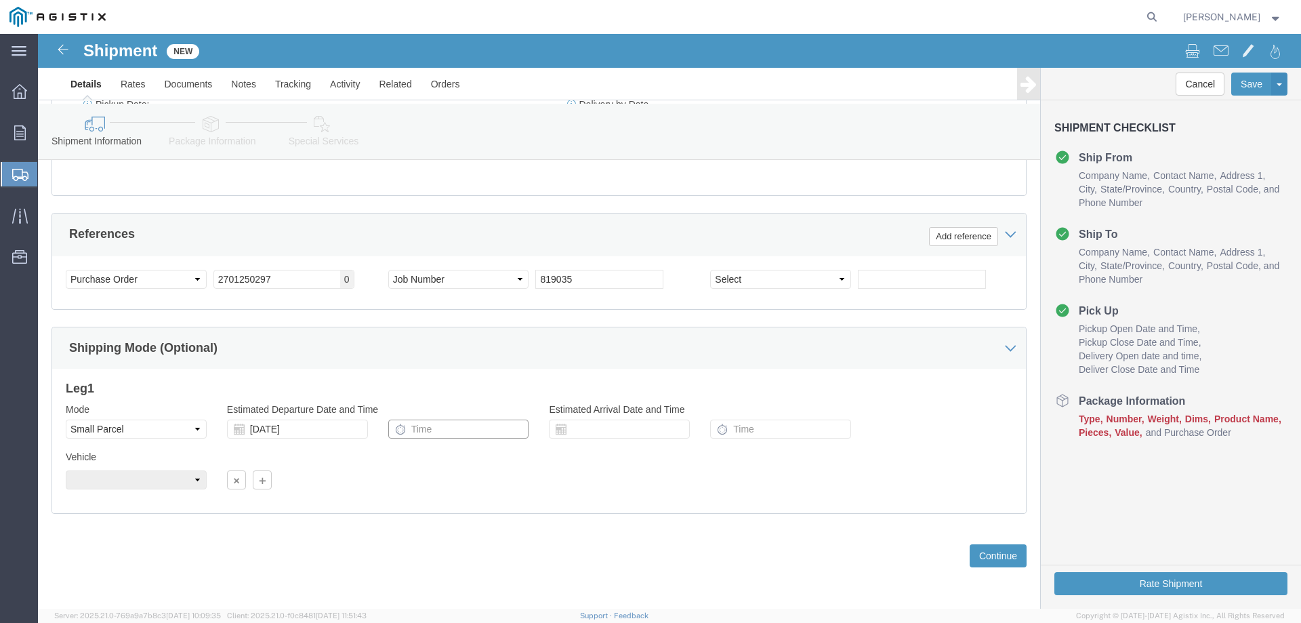
click input "text"
type input "8:00 AM"
click div "Vehicle Size Container Number Owner Select Shipper Vessel"
click input "text"
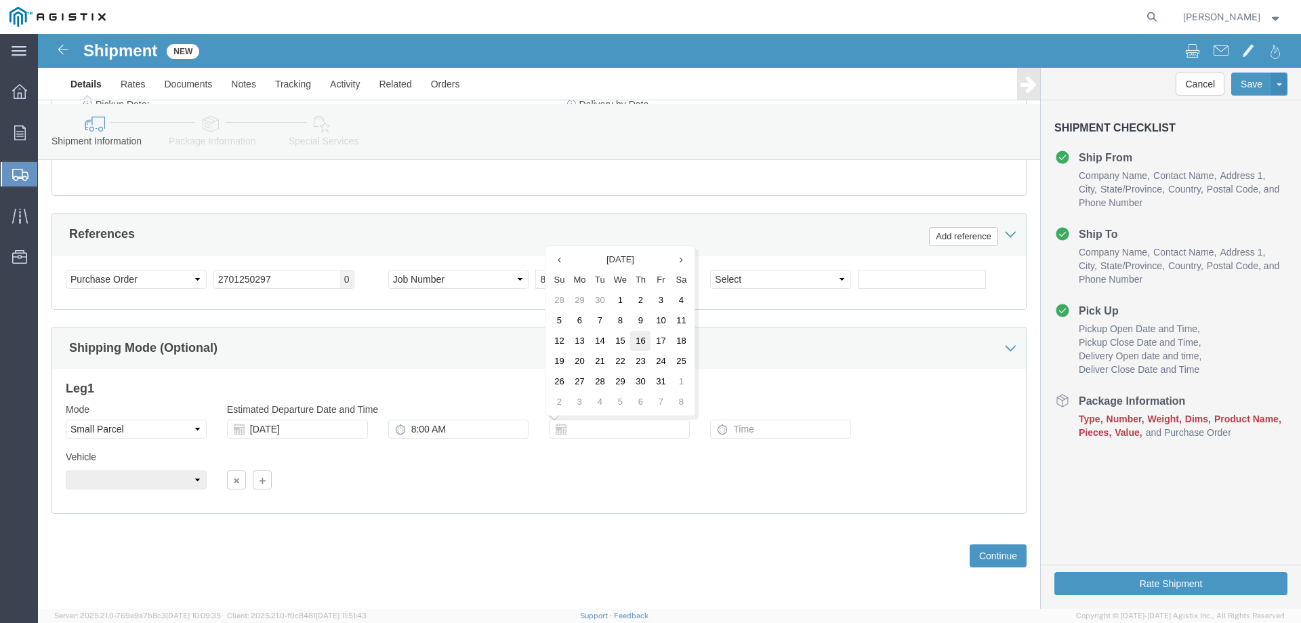
click td "16"
type input "10/16/2025"
click input "text"
type input "5:00 PM"
click button "Continue"
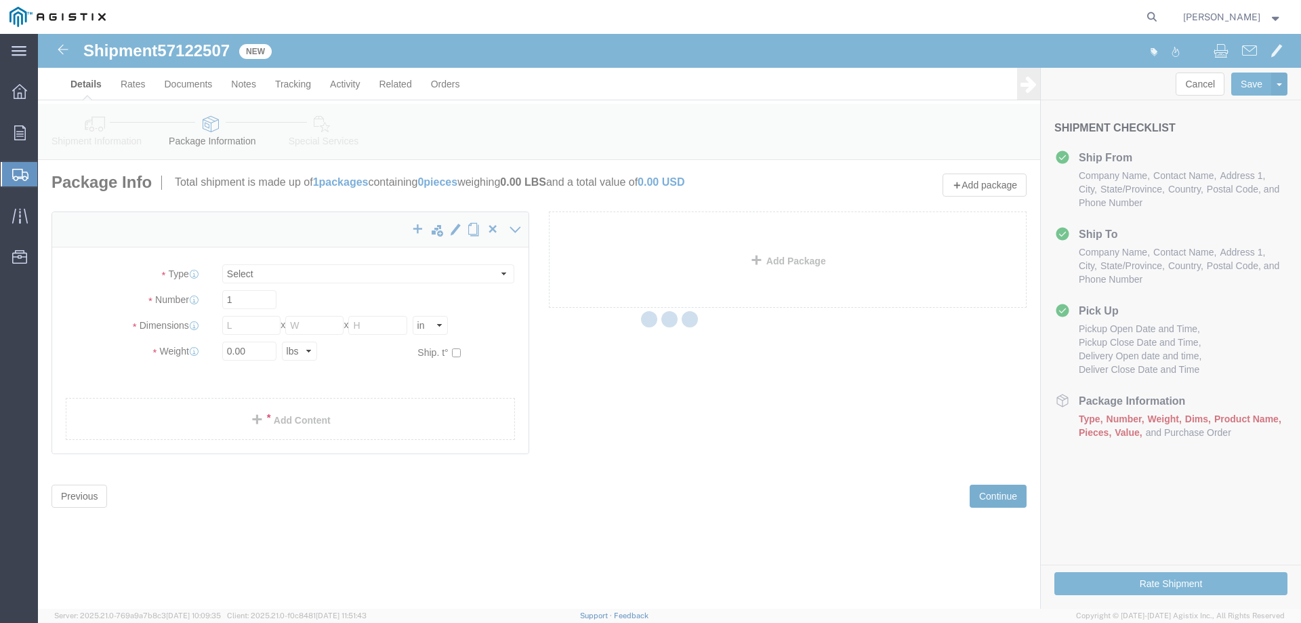
select select "YRPK"
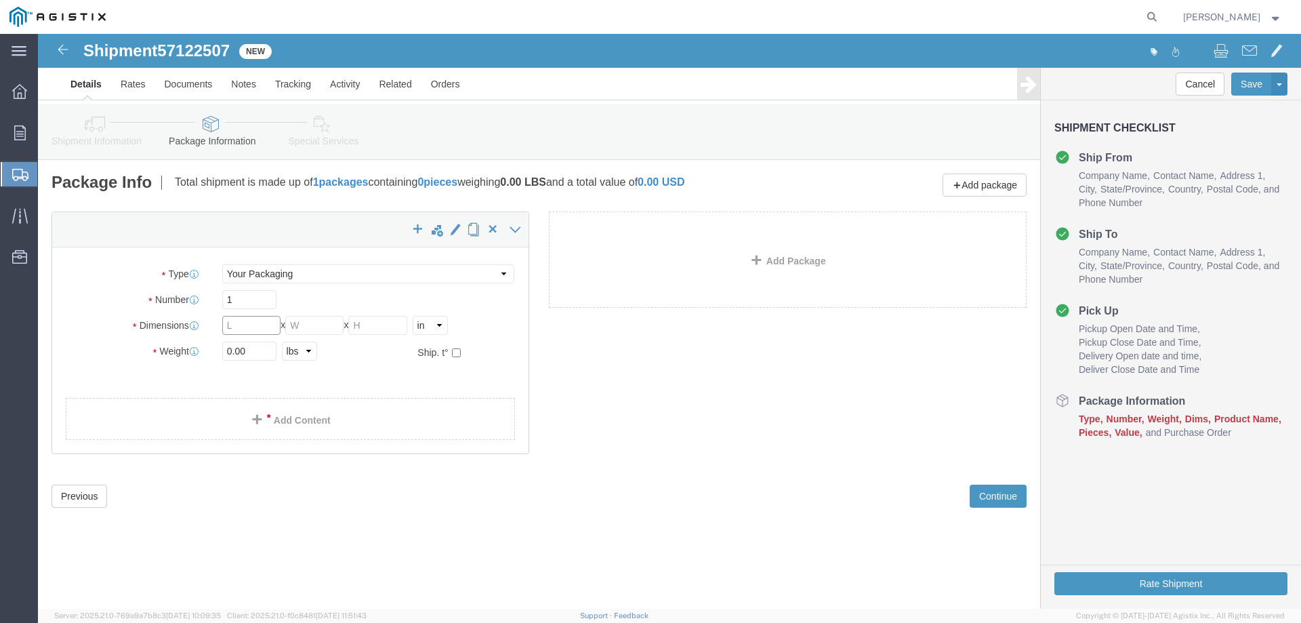
click input "text"
type input "22"
type input "14"
type input "12"
type input "50"
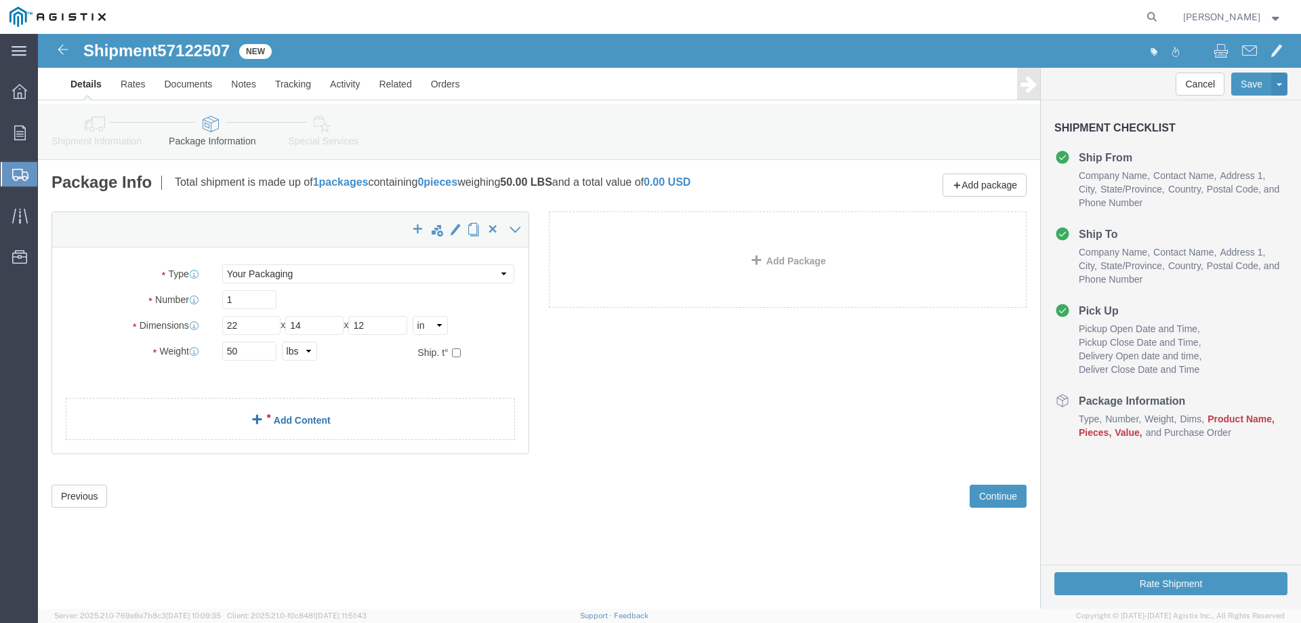
click link "Add Content"
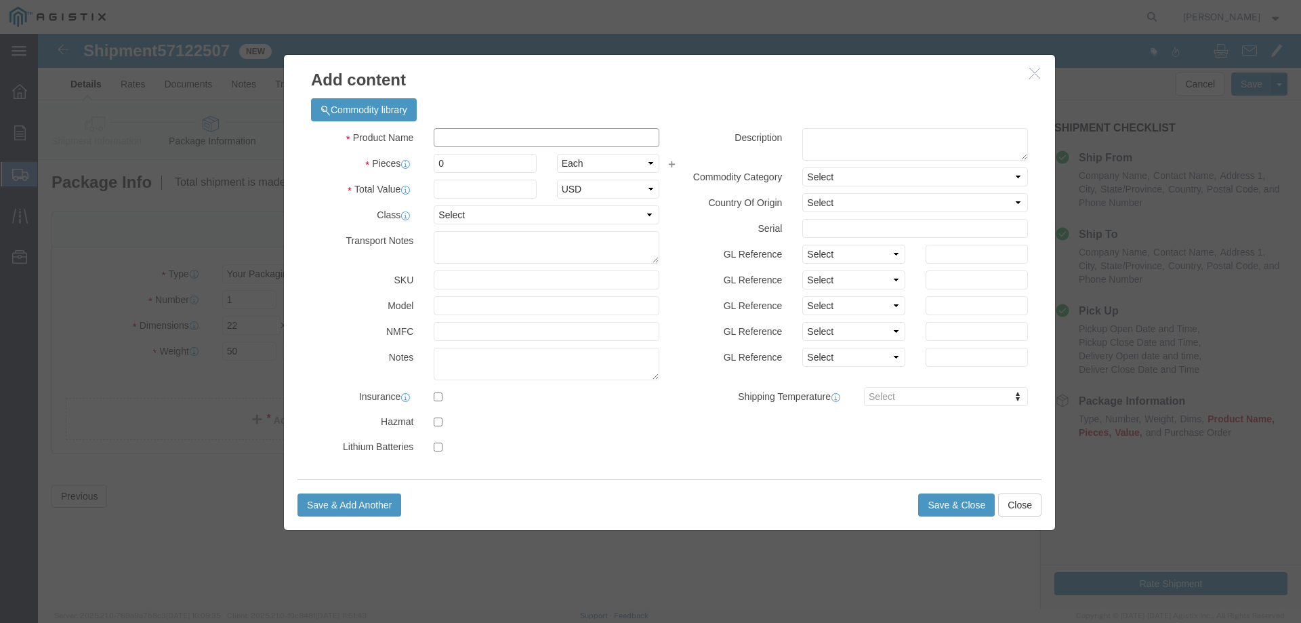
click input "text"
type input "DISCONNECT SWITCH PARTS"
drag, startPoint x: 415, startPoint y: 134, endPoint x: 386, endPoint y: 134, distance: 29.2
click div "0"
type input "2"
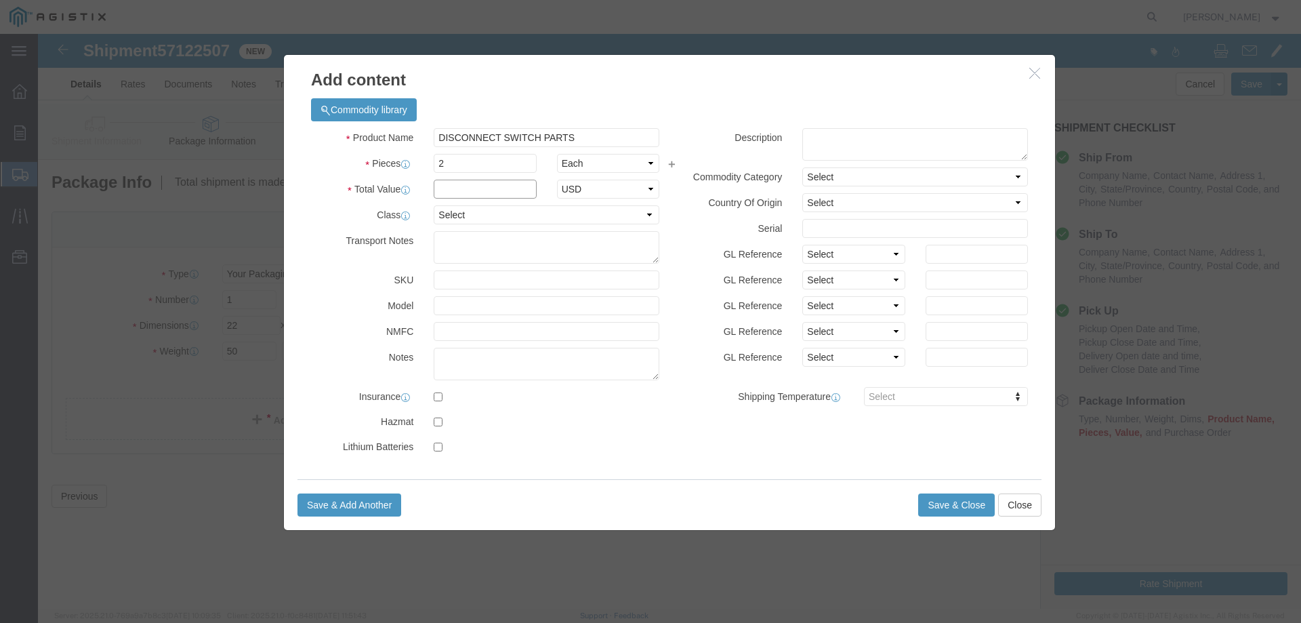
click input "text"
type input "2900.00"
click label "Model"
click button "Save & Close"
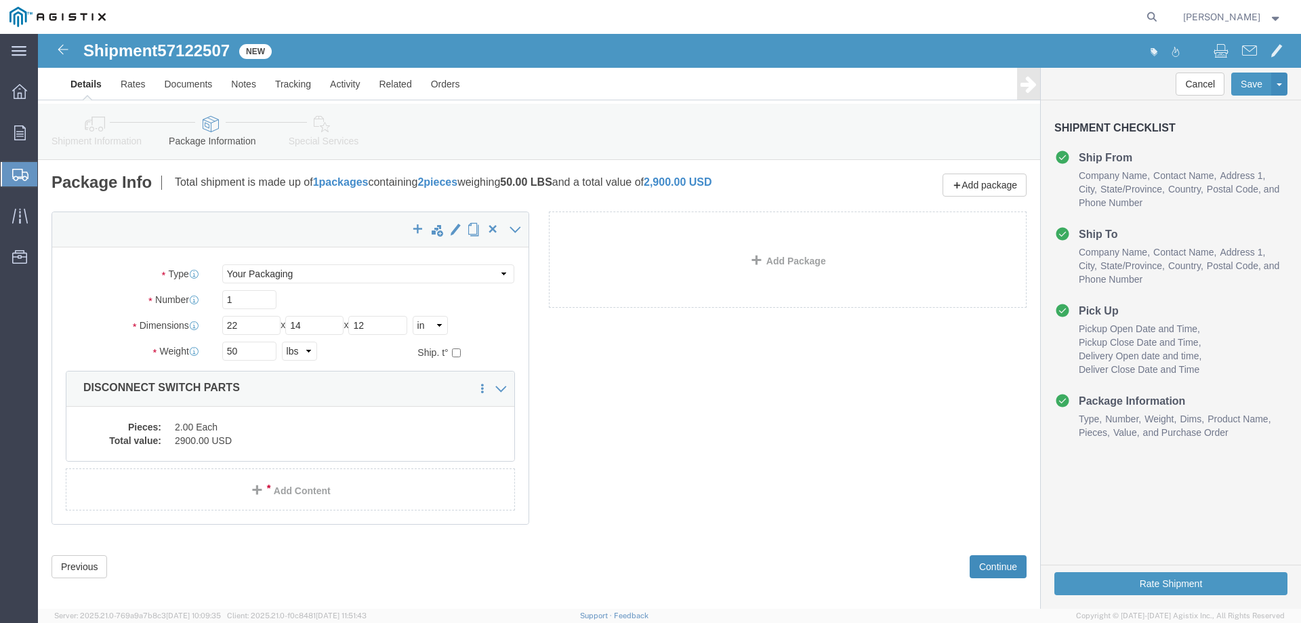
click button "Continue"
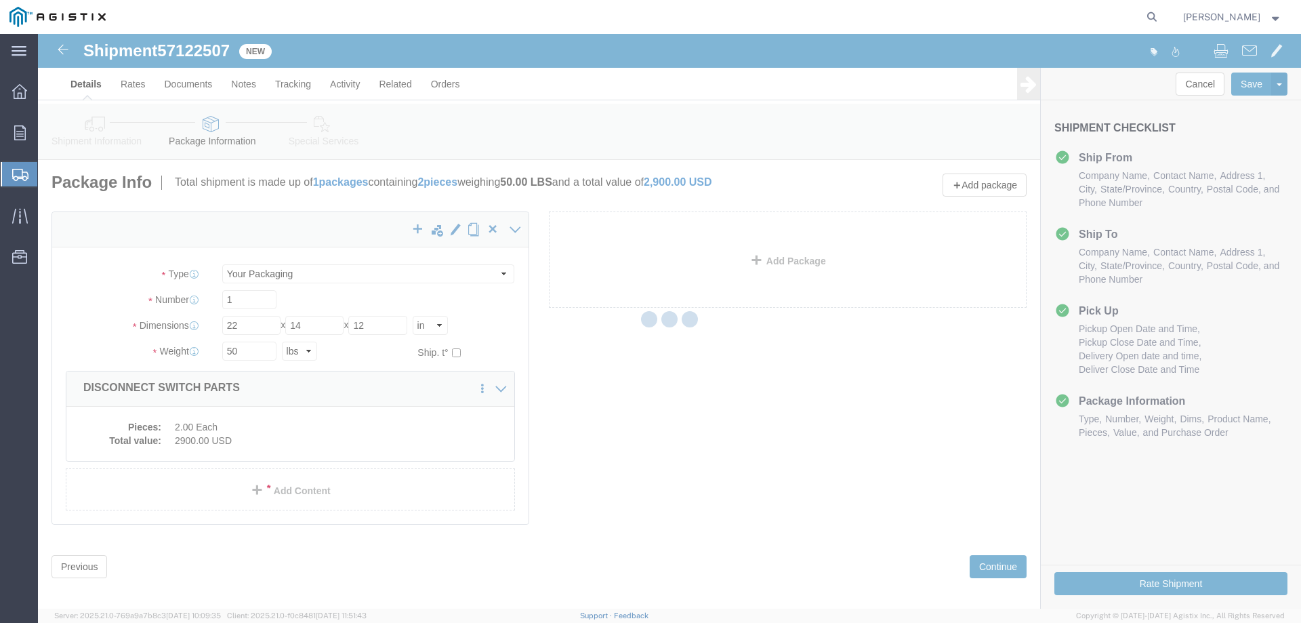
select select
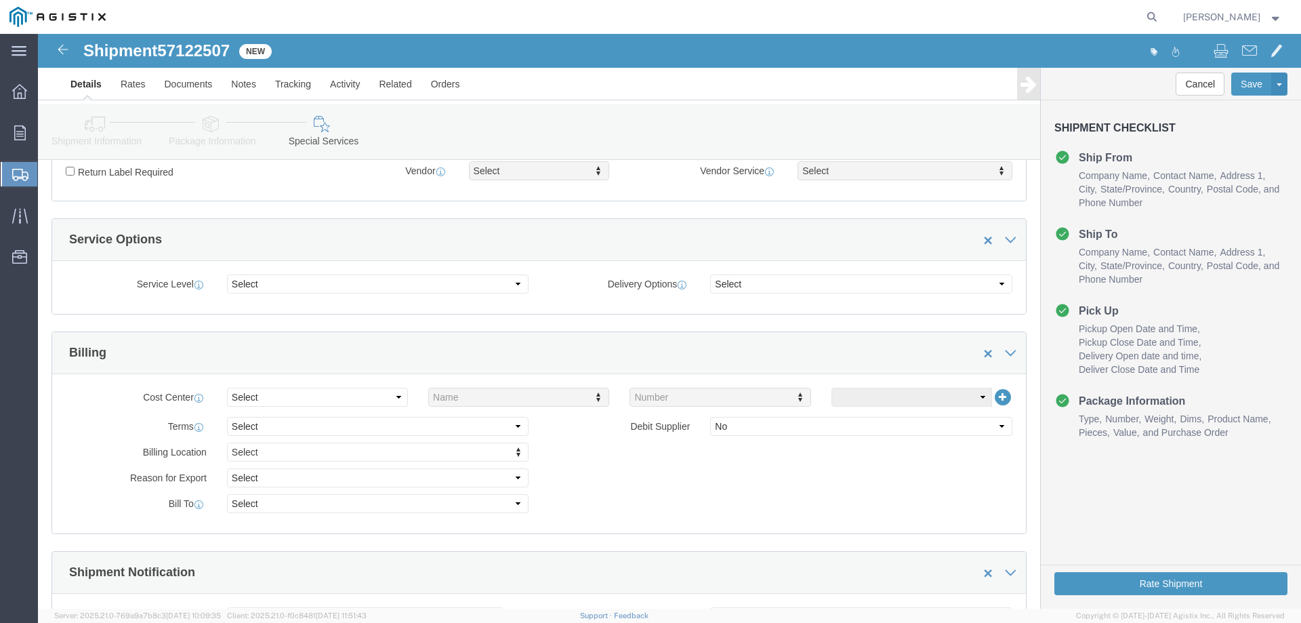
scroll to position [474, 0]
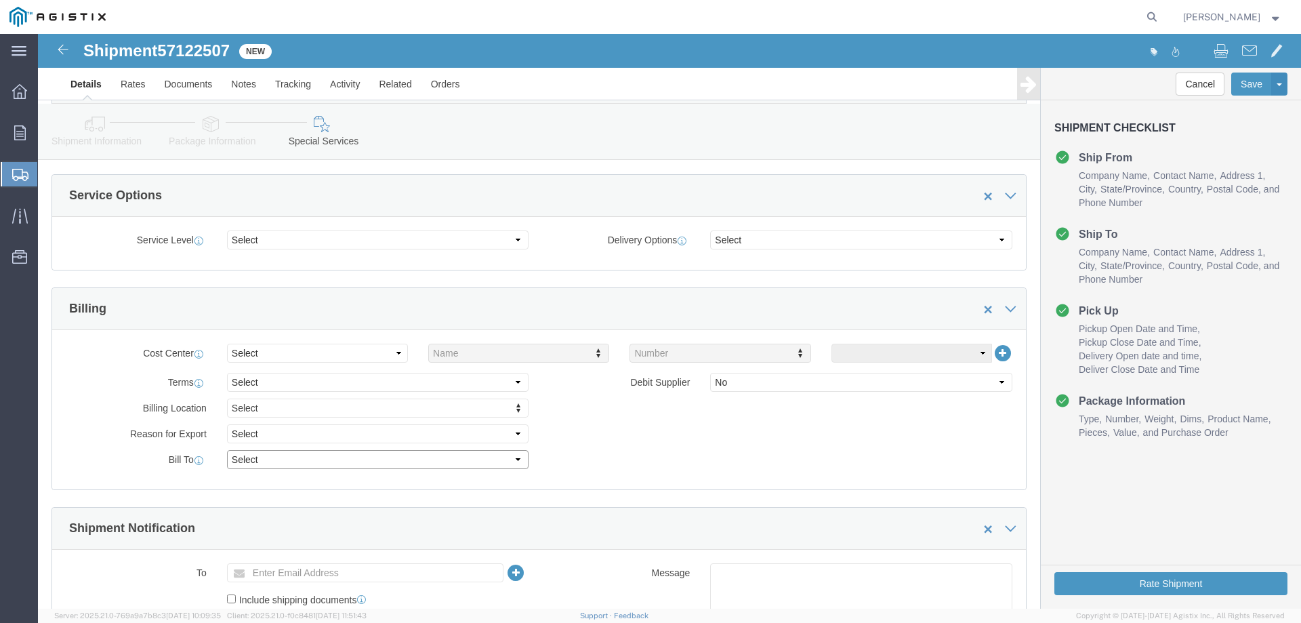
click select "Select Recipient Account Sender/Shipper Third Party Account"
select select "THRD"
click select "Select Recipient Account Sender/Shipper Third Party Account"
select select
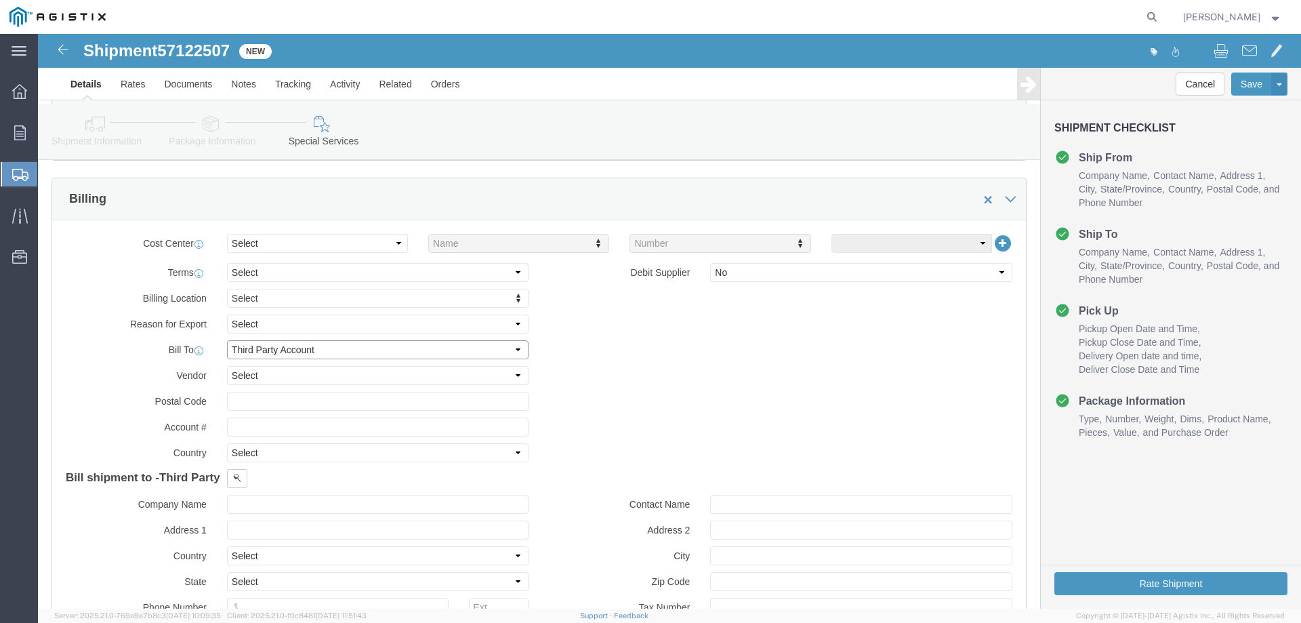
scroll to position [610, 0]
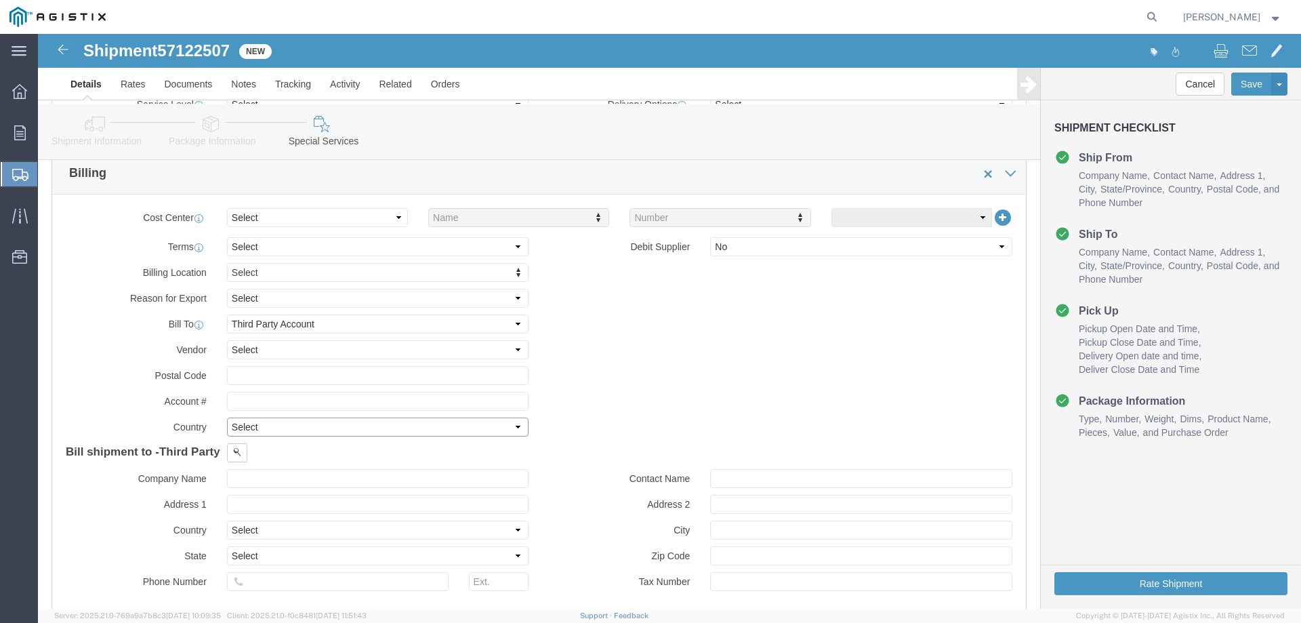
click select "Select Afghanistan Åland Islands Albania Algeria American Samoa Andorra Angola …"
select select "US"
click select "Select Afghanistan Åland Islands Albania Algeria American Samoa Andorra Angola …"
click input "text"
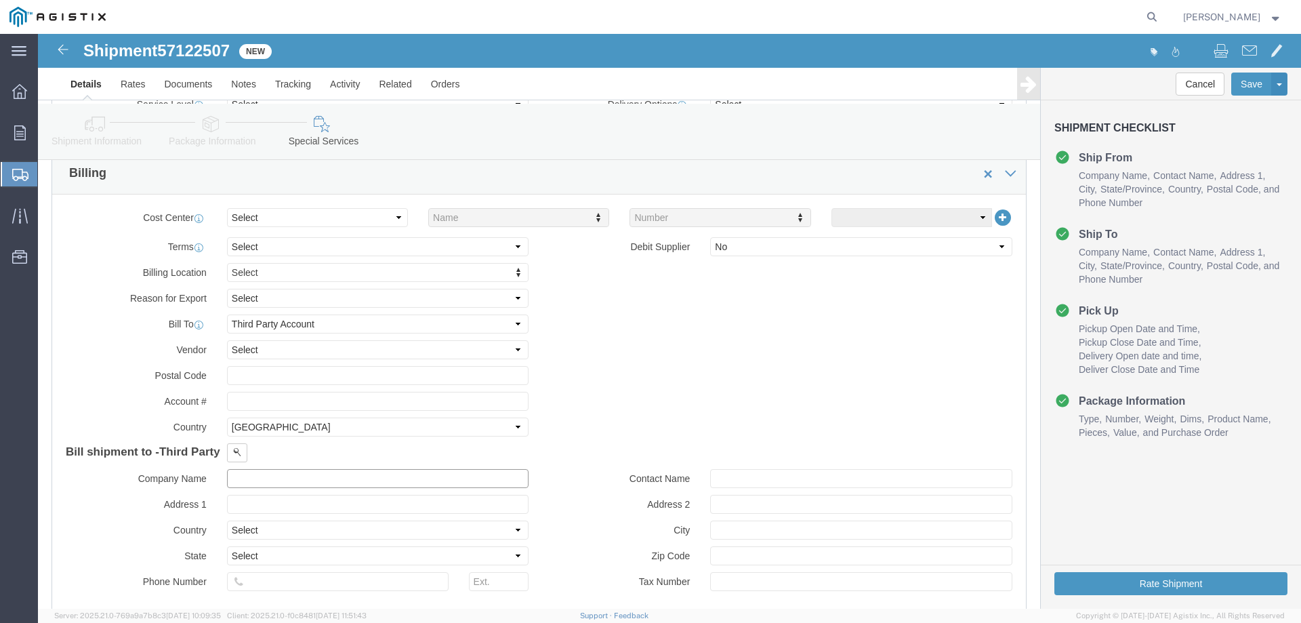
paste input "PACIFIC GAS & ELECTRIC CO"
type input "PACIFIC GAS & ELECTRIC CO"
click input "text"
paste input "PO BOX 7760"
type input "PO BOX 7760"
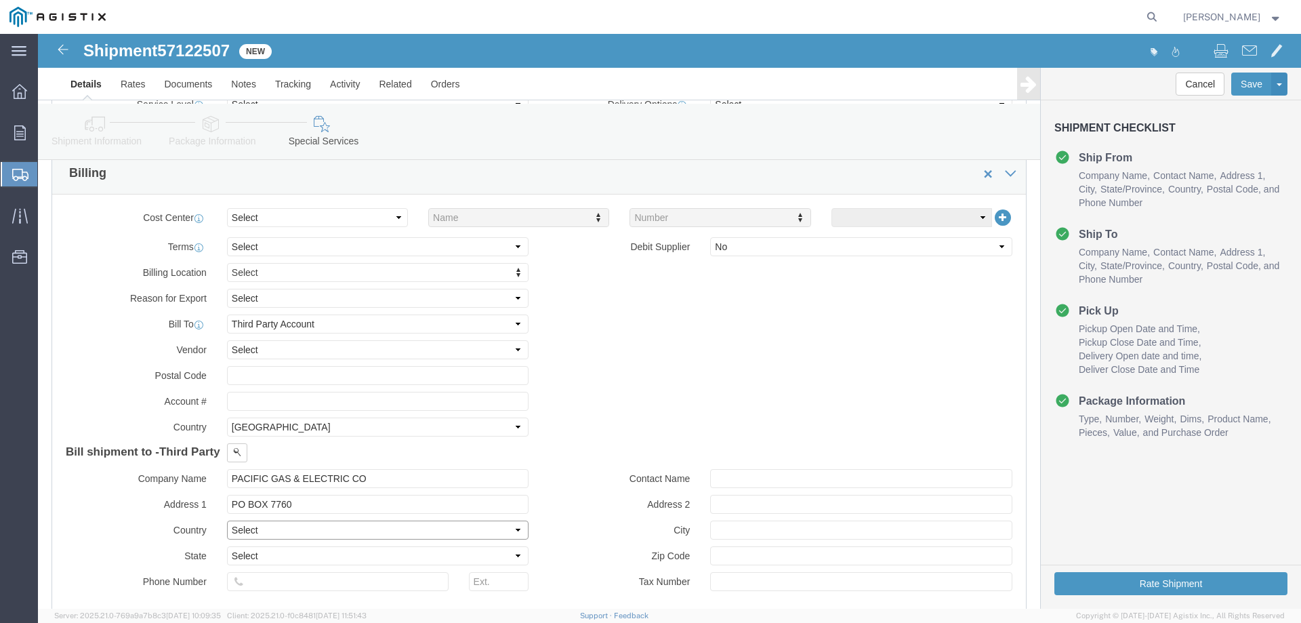
click select "Select Afghanistan Åland Islands Albania Algeria American Samoa Andorra Angola …"
select select "US"
click select "Select Afghanistan Åland Islands Albania Algeria American Samoa Andorra Angola …"
drag, startPoint x: 255, startPoint y: 519, endPoint x: 284, endPoint y: 521, distance: 29.2
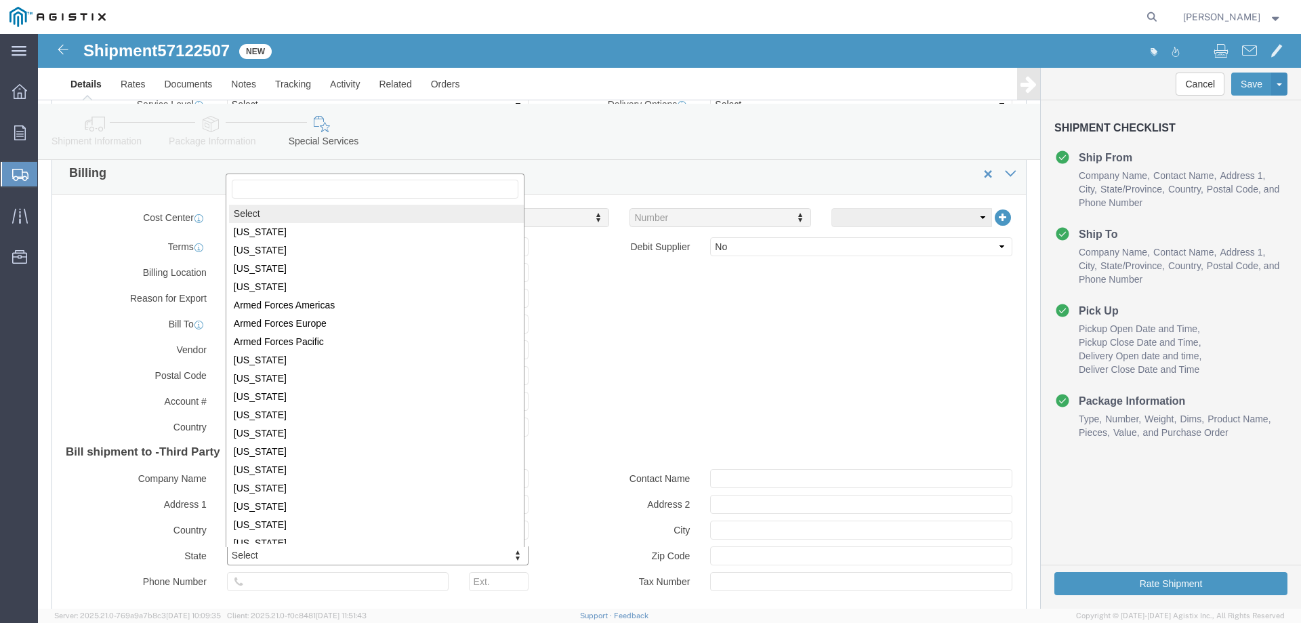
scroll to position [2, 0]
select select "CA"
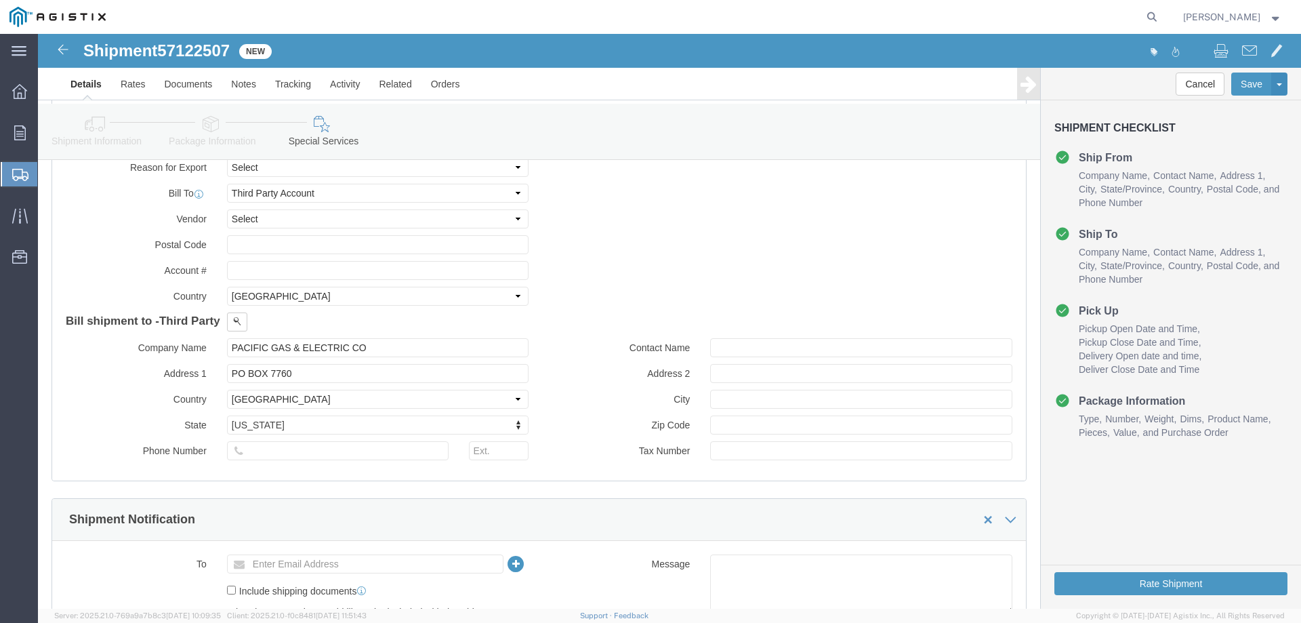
scroll to position [745, 0]
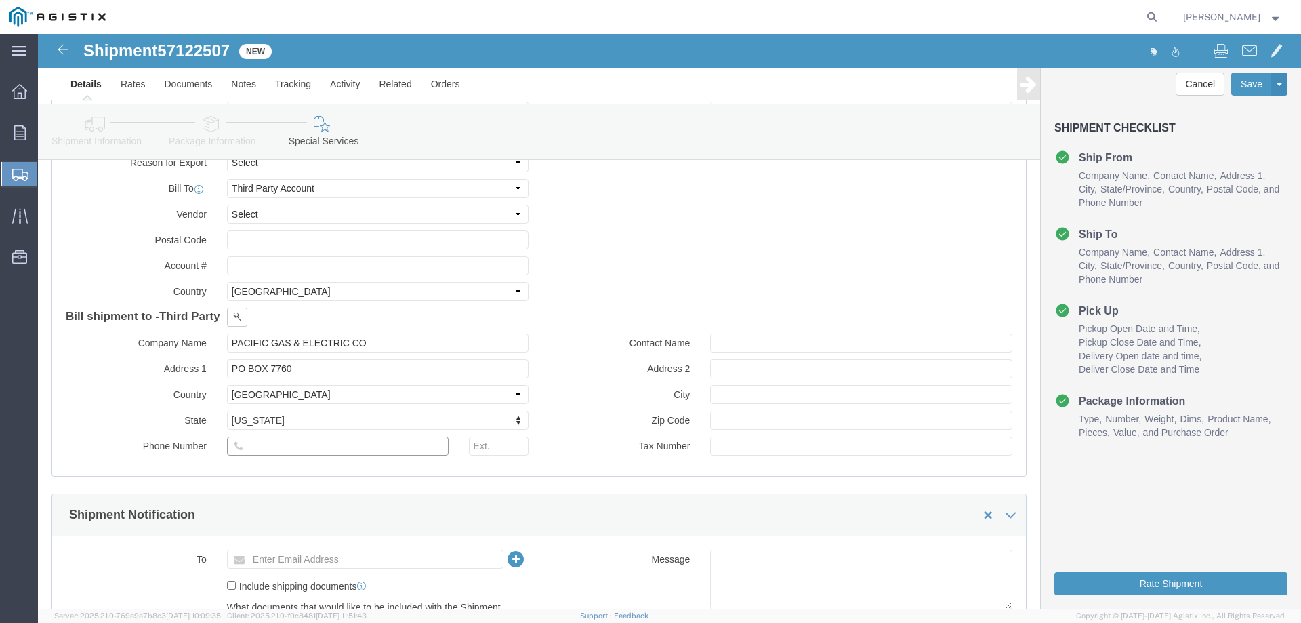
click input "text"
paste input "707-273-2992"
type input "707-273-2992"
click input "text"
paste input "David Maxon"
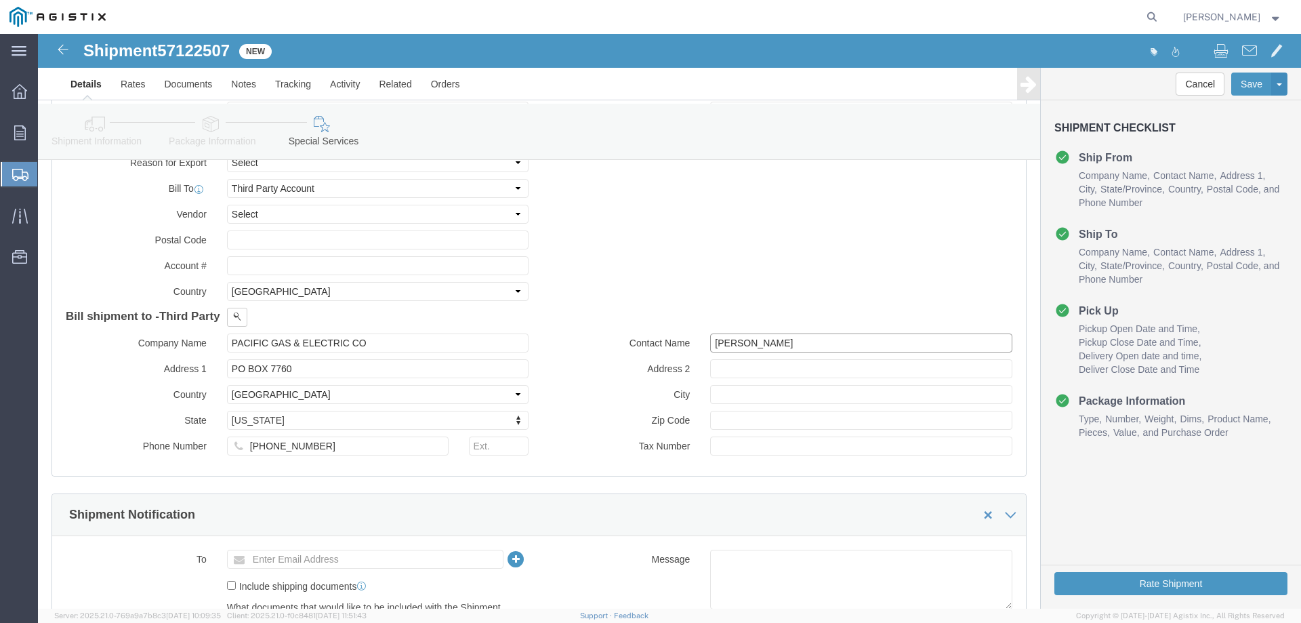
type input "David Maxon"
click input "text"
paste input "SAN FRANCISCO"
type input "SAN FRANCISCO"
click input "text"
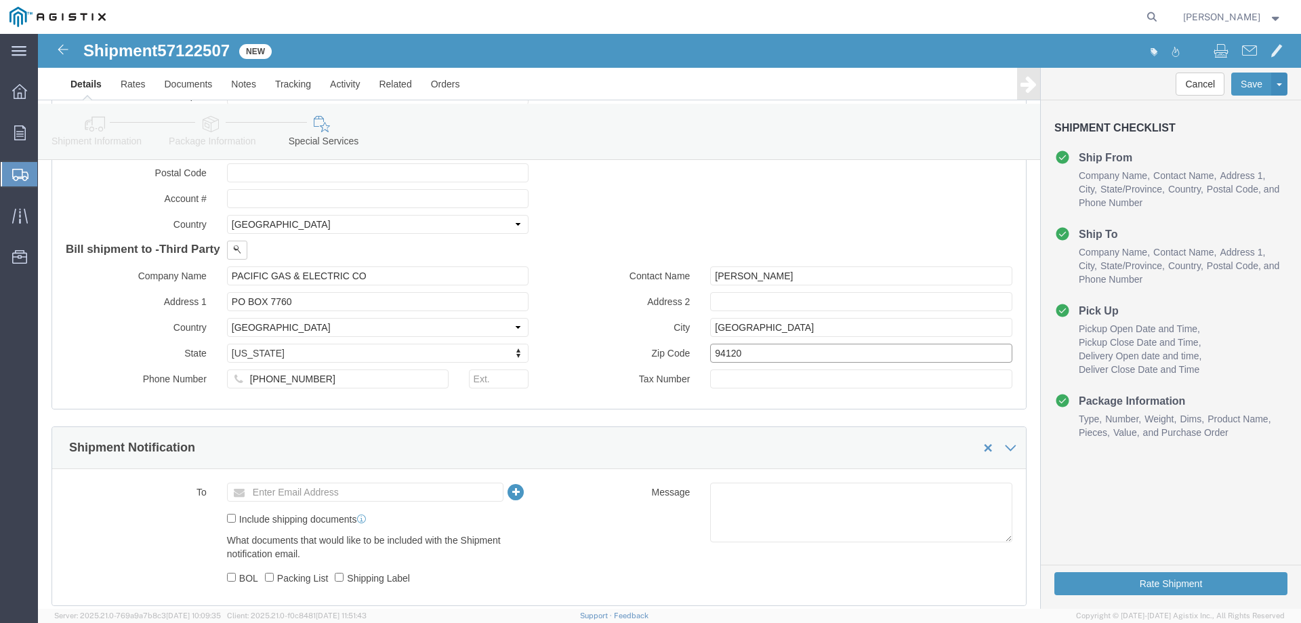
scroll to position [813, 0]
type input "94120"
click input "text"
type input "s.collins@southern states"
type input "s.collins@southernstatesllc.com"
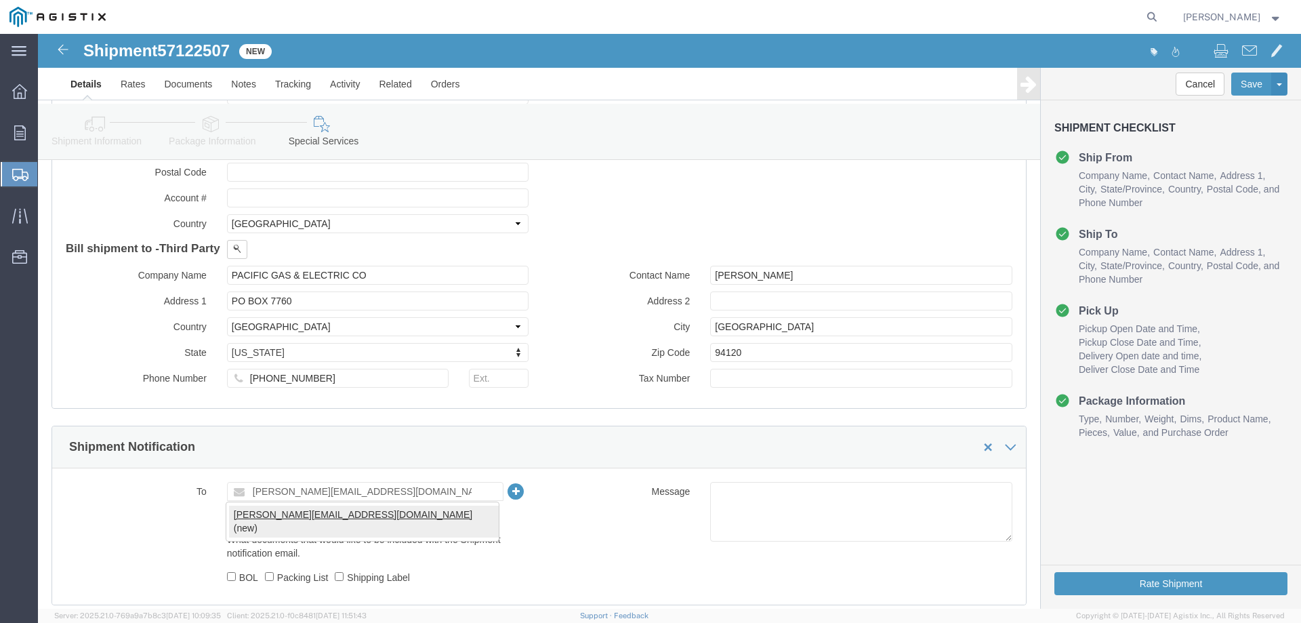
type input "s.collins@southernstatesllc.com"
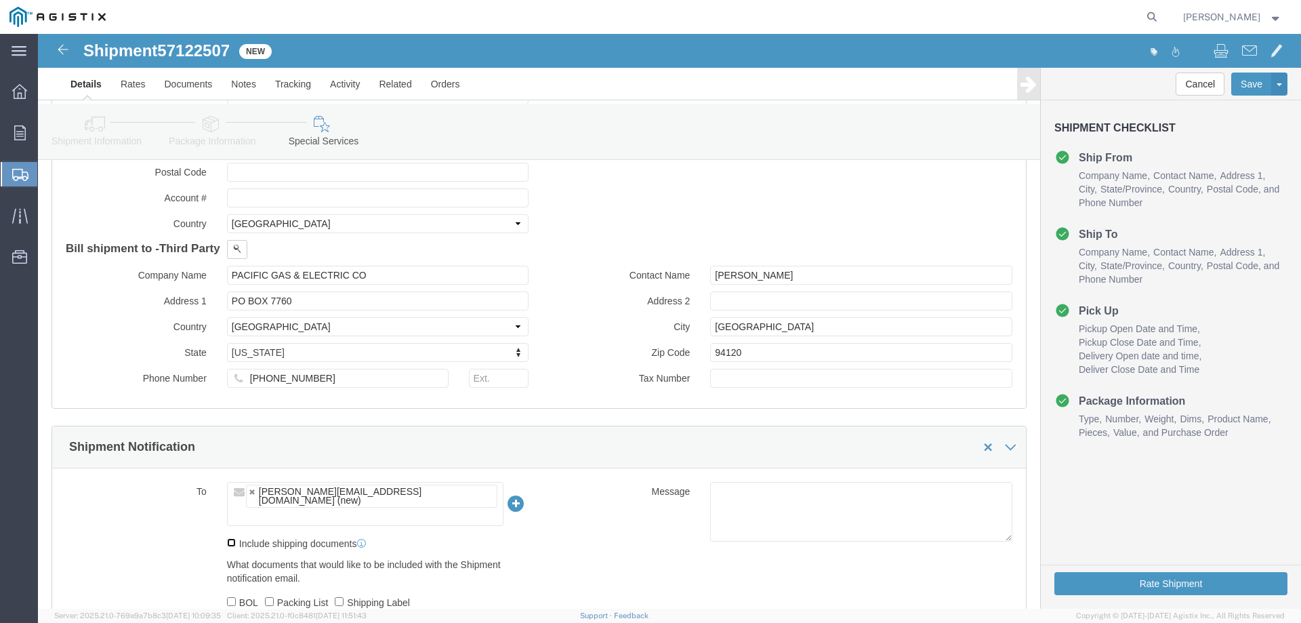
click input "Include shipping documents"
checkbox input "true"
click input "BOL"
checkbox input "true"
click input "Packing List"
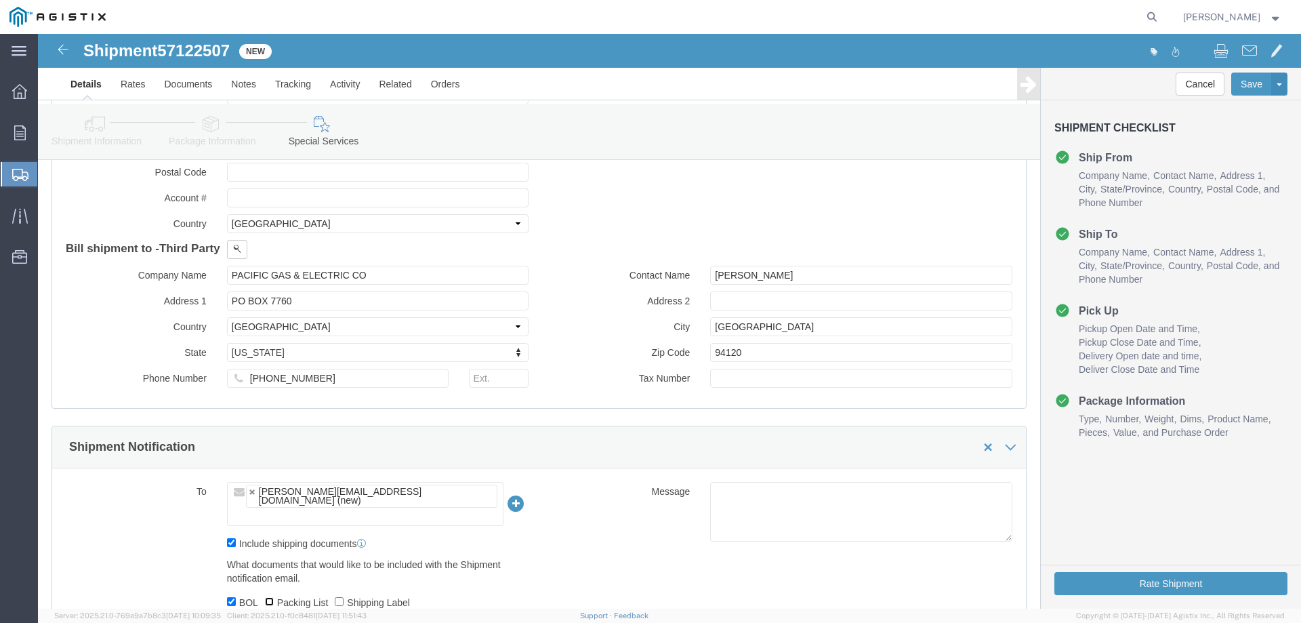
checkbox input "true"
click input "Shipping Label"
checkbox input "true"
click link "Details"
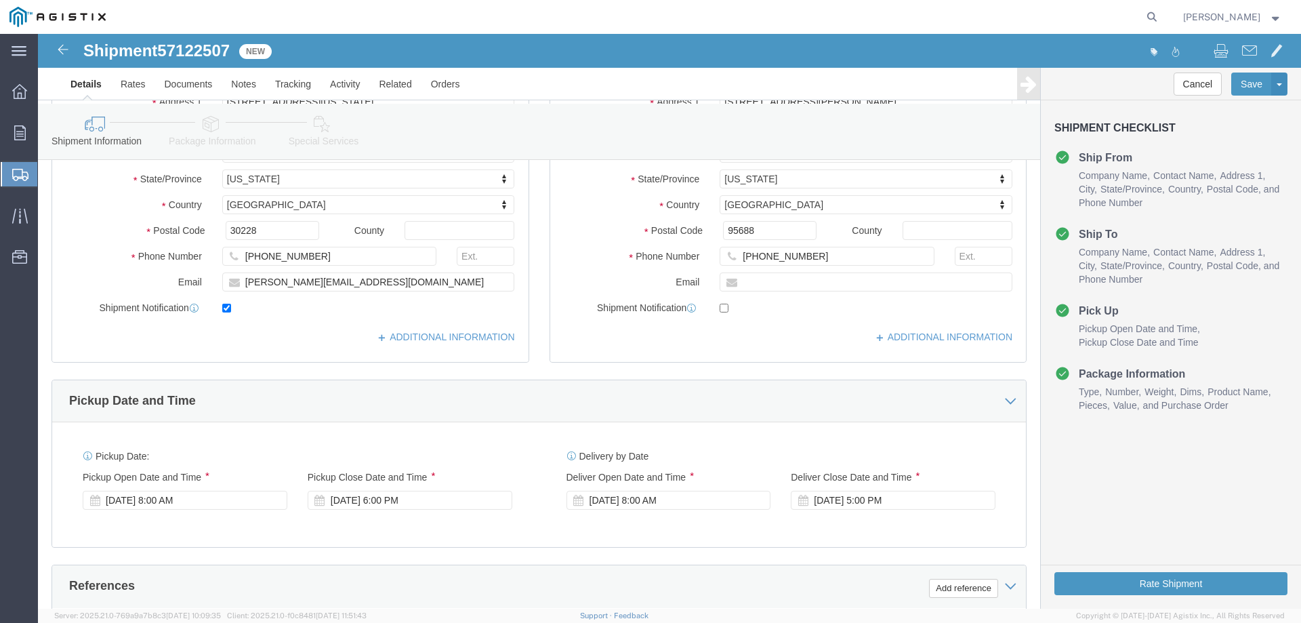
scroll to position [365, 0]
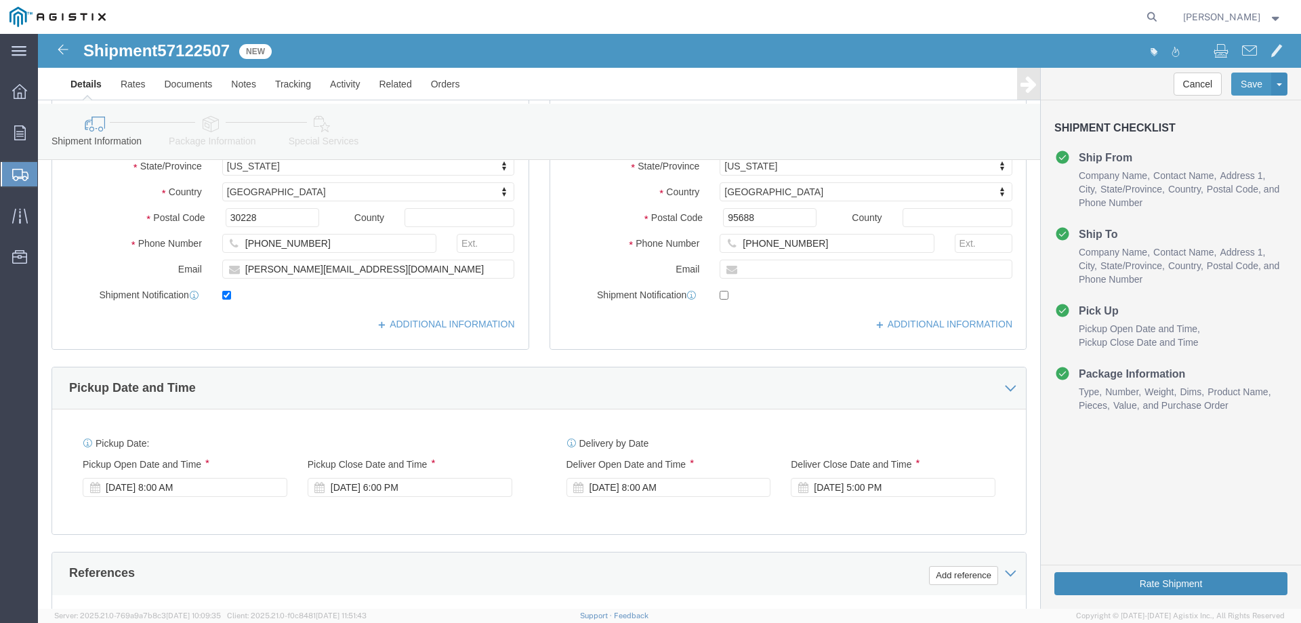
click button "Rate Shipment"
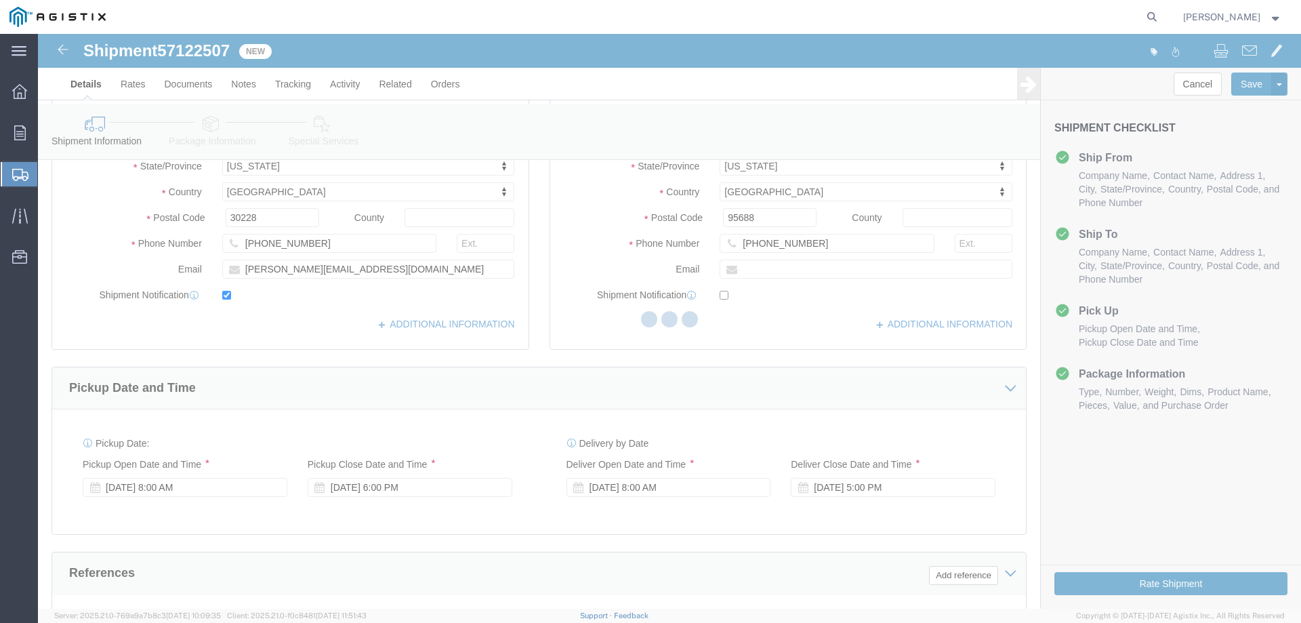
select select
